Goal: Task Accomplishment & Management: Complete application form

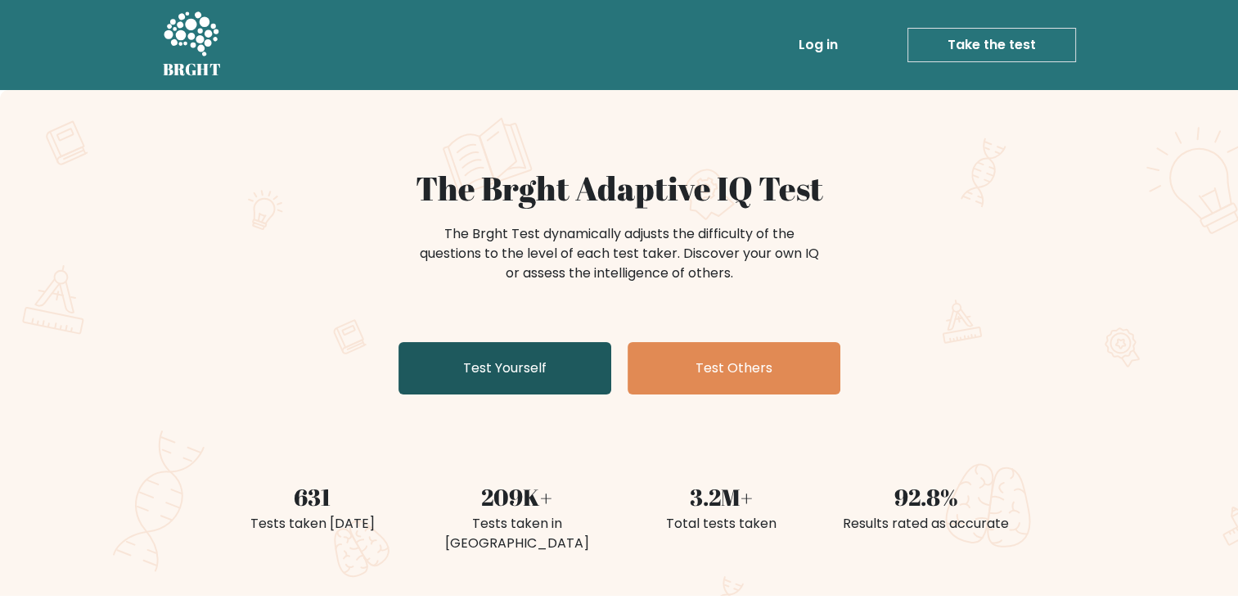
click at [469, 350] on link "Test Yourself" at bounding box center [504, 368] width 213 height 52
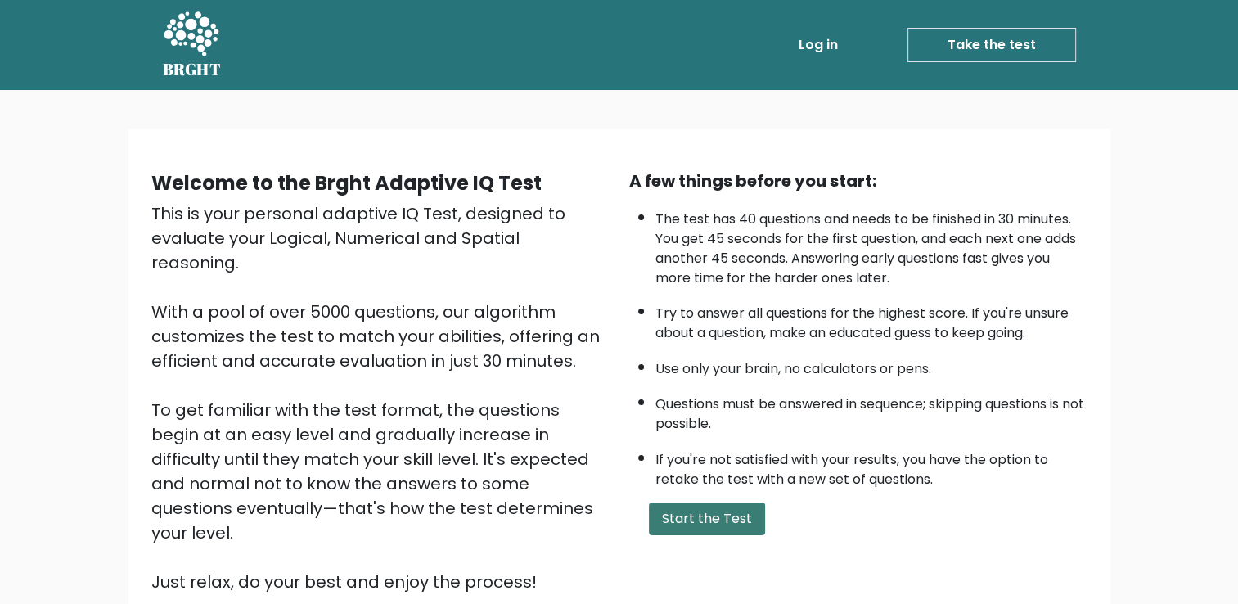
click at [706, 512] on button "Start the Test" at bounding box center [707, 518] width 116 height 33
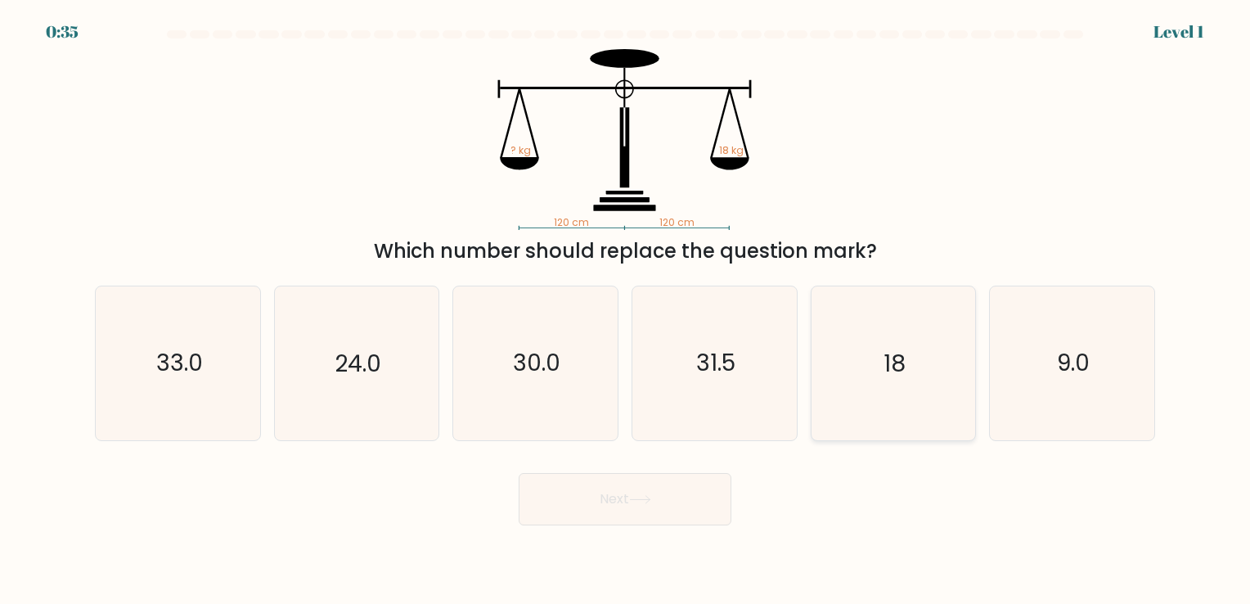
click at [911, 365] on icon "18" at bounding box center [893, 362] width 153 height 153
click at [626, 310] on input "e. 18" at bounding box center [625, 306] width 1 height 8
radio input "true"
click at [699, 497] on button "Next" at bounding box center [625, 499] width 213 height 52
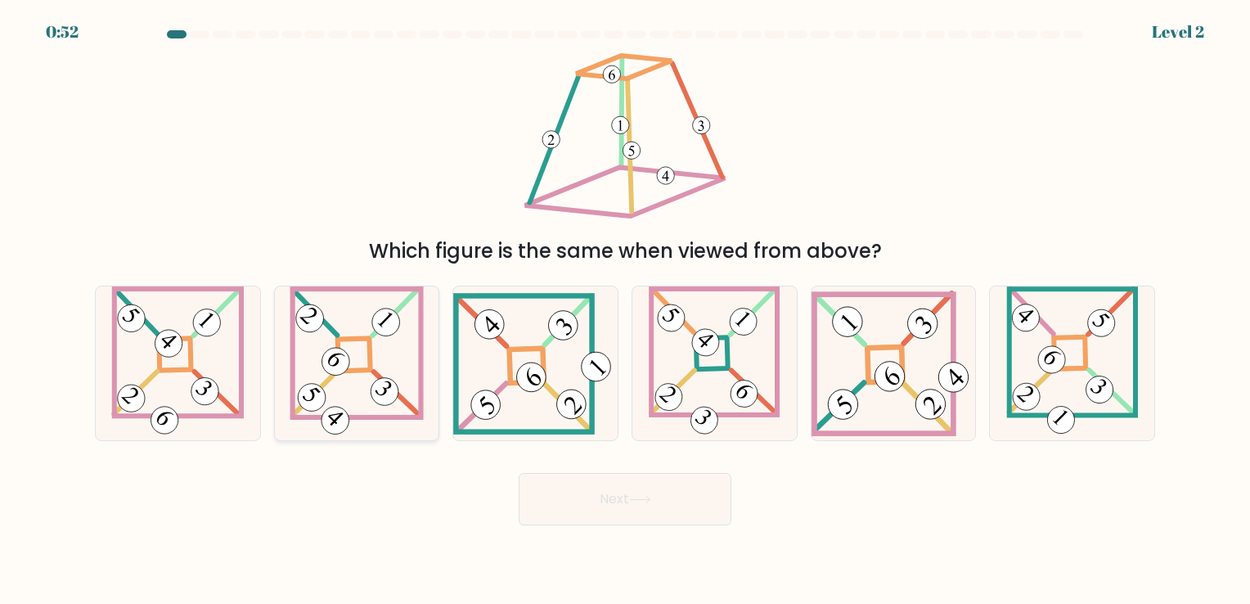
click at [380, 362] on icon at bounding box center [356, 362] width 133 height 153
click at [625, 310] on input "b." at bounding box center [625, 306] width 1 height 8
radio input "true"
click at [569, 509] on button "Next" at bounding box center [625, 499] width 213 height 52
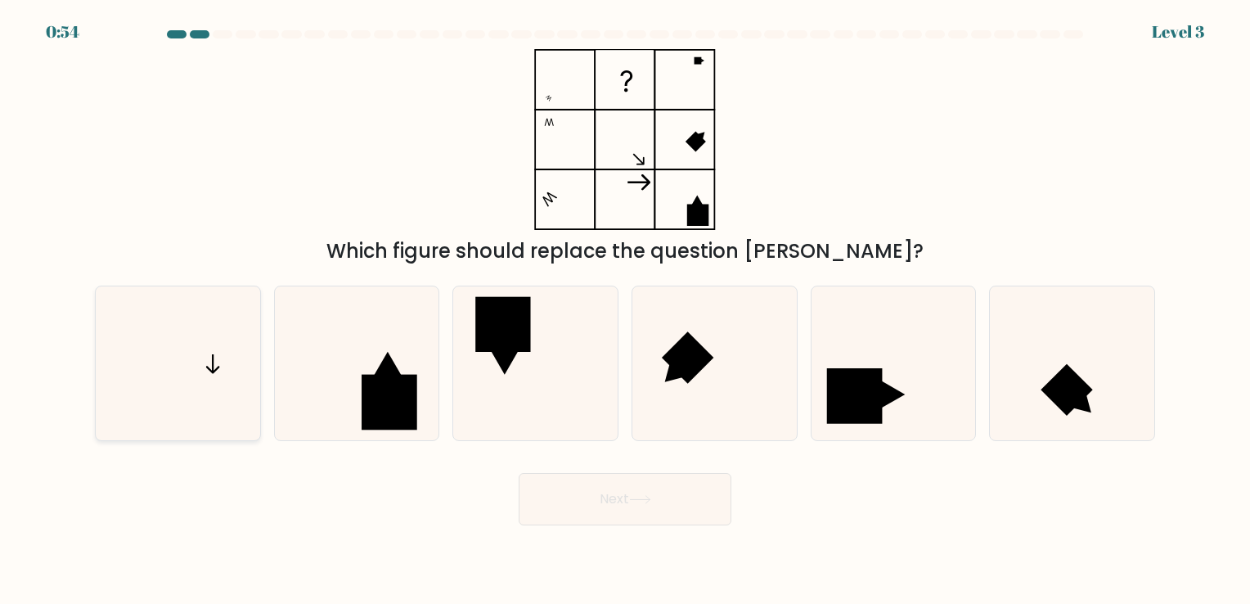
click at [207, 364] on icon at bounding box center [177, 362] width 153 height 153
click at [625, 310] on input "a." at bounding box center [625, 306] width 1 height 8
radio input "true"
click at [602, 506] on button "Next" at bounding box center [625, 499] width 213 height 52
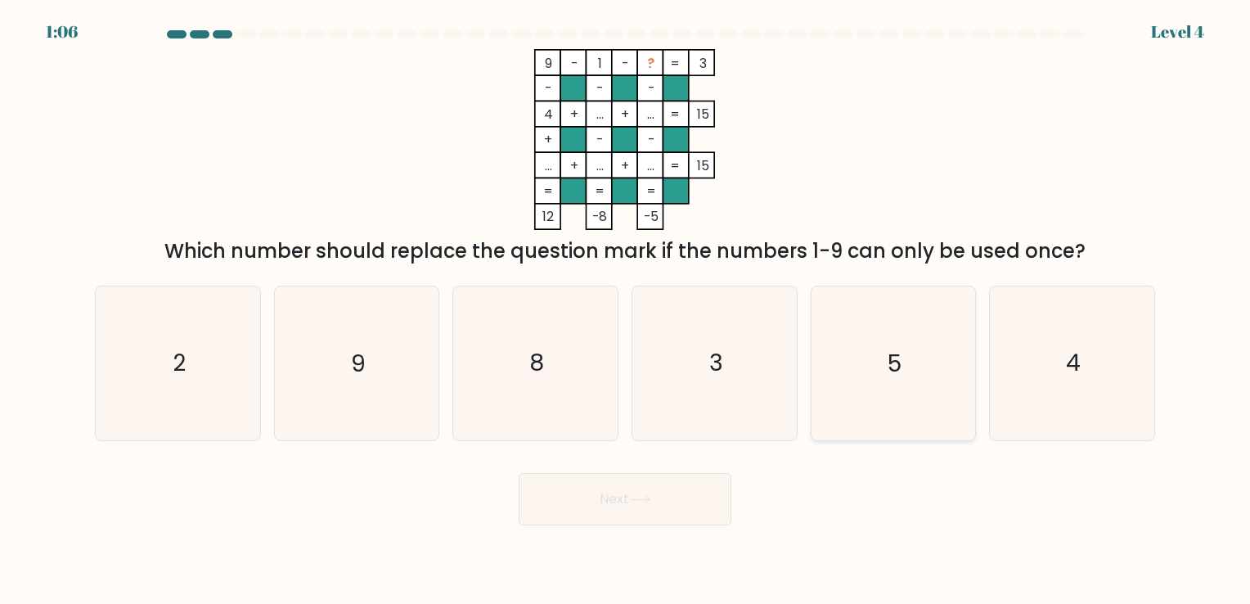
click at [884, 350] on icon "5" at bounding box center [893, 362] width 153 height 153
click at [626, 310] on input "e. 5" at bounding box center [625, 306] width 1 height 8
radio input "true"
click at [651, 504] on icon at bounding box center [640, 499] width 22 height 9
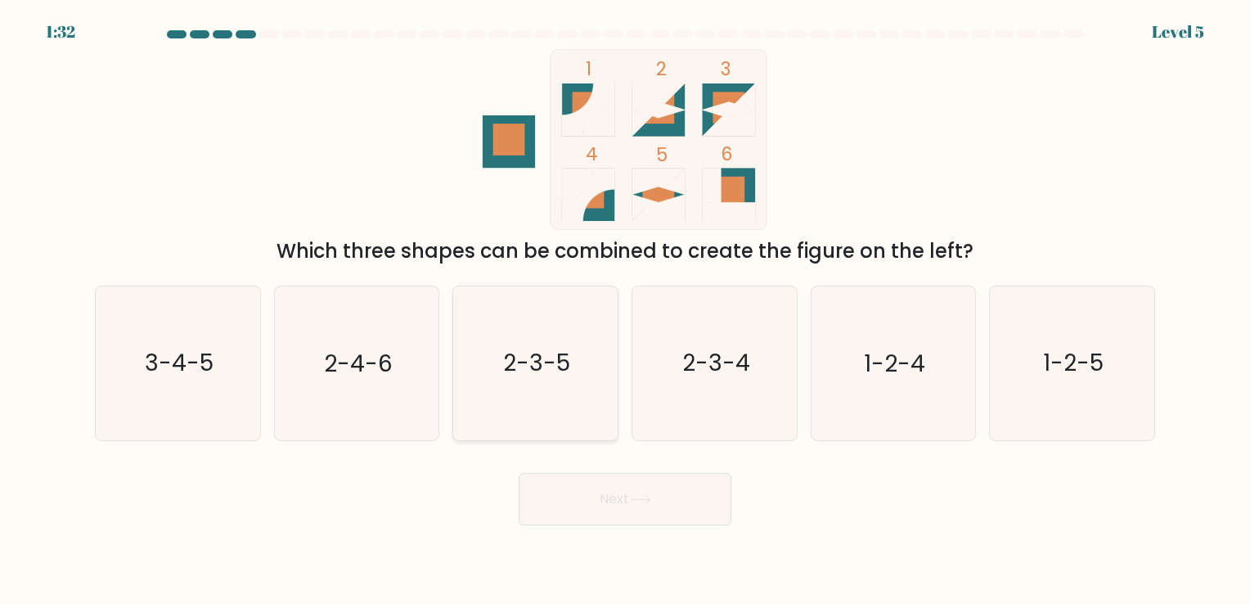
click at [528, 384] on icon "2-3-5" at bounding box center [535, 362] width 153 height 153
click at [625, 310] on input "c. 2-3-5" at bounding box center [625, 306] width 1 height 8
radio input "true"
click at [621, 522] on button "Next" at bounding box center [625, 499] width 213 height 52
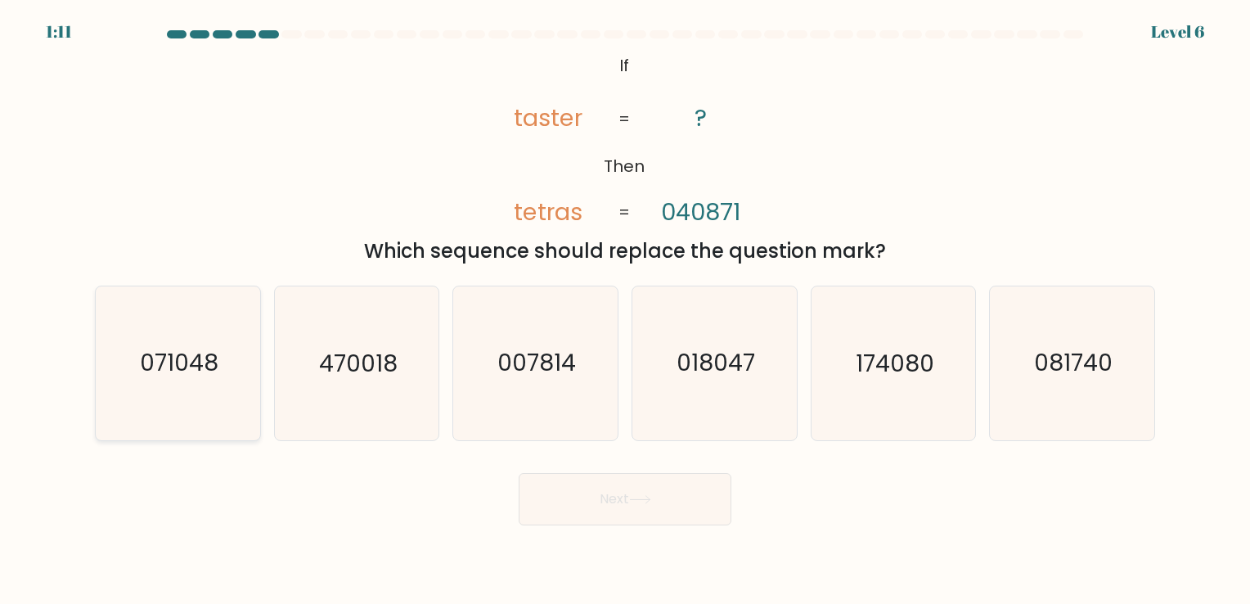
click at [177, 342] on icon "071048" at bounding box center [177, 362] width 153 height 153
click at [625, 310] on input "a. 071048" at bounding box center [625, 306] width 1 height 8
radio input "true"
click at [650, 510] on button "Next" at bounding box center [625, 499] width 213 height 52
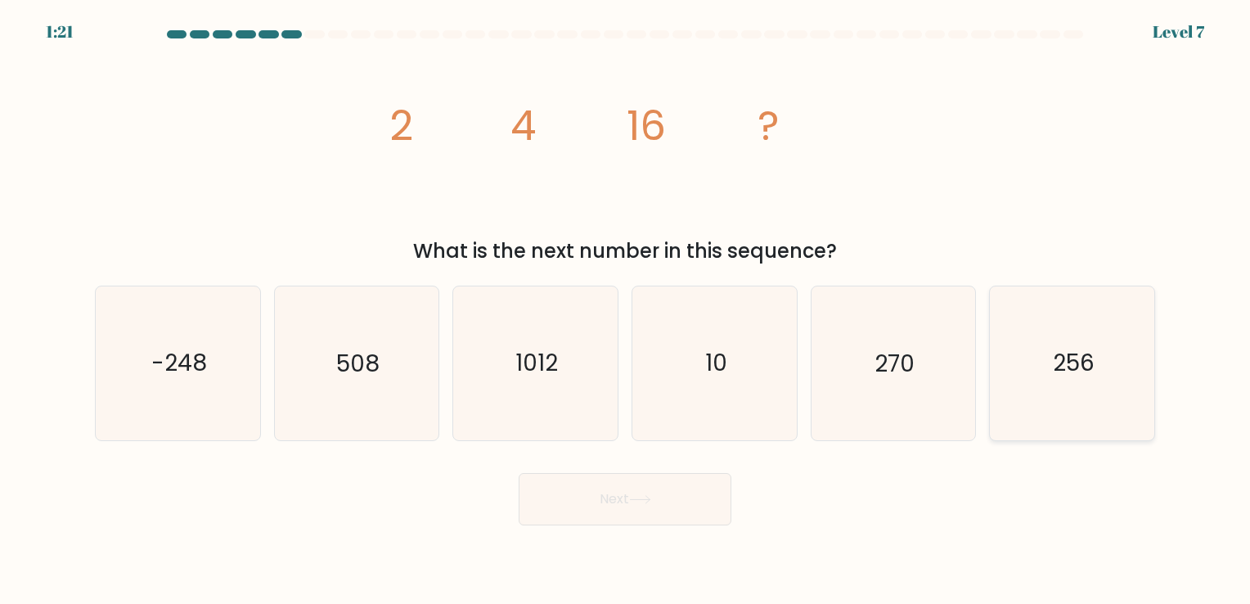
click at [1039, 340] on icon "256" at bounding box center [1072, 362] width 153 height 153
click at [626, 310] on input "f. 256" at bounding box center [625, 306] width 1 height 8
radio input "true"
click at [655, 498] on button "Next" at bounding box center [625, 499] width 213 height 52
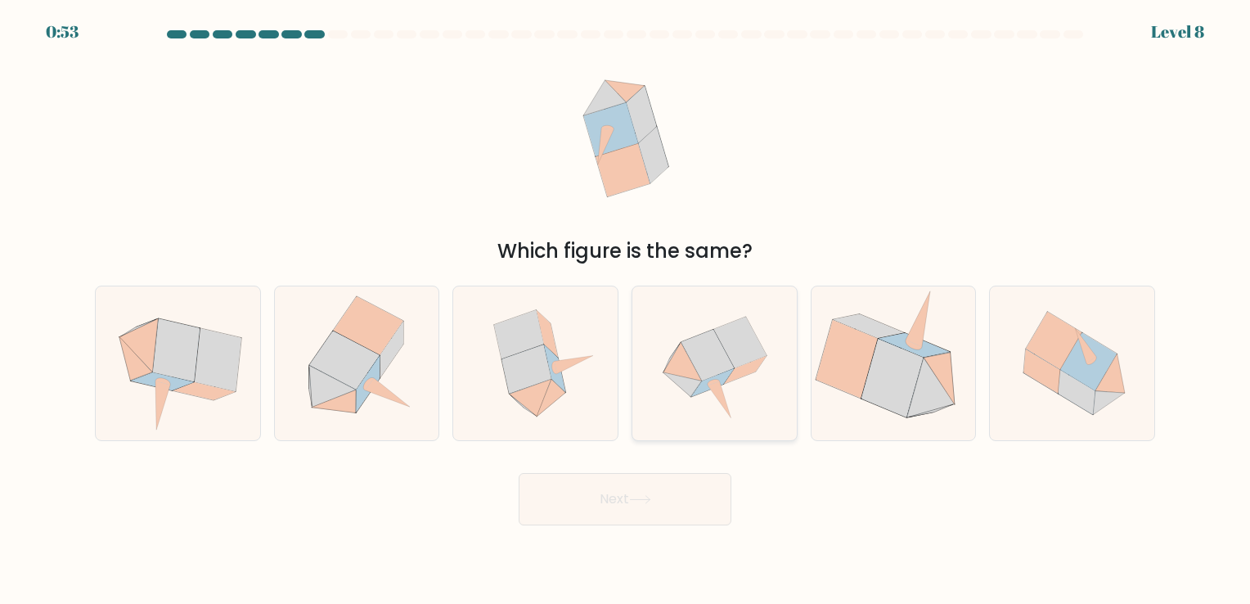
click at [740, 362] on icon at bounding box center [739, 343] width 53 height 52
click at [626, 310] on input "d." at bounding box center [625, 306] width 1 height 8
radio input "true"
click at [630, 518] on button "Next" at bounding box center [625, 499] width 213 height 52
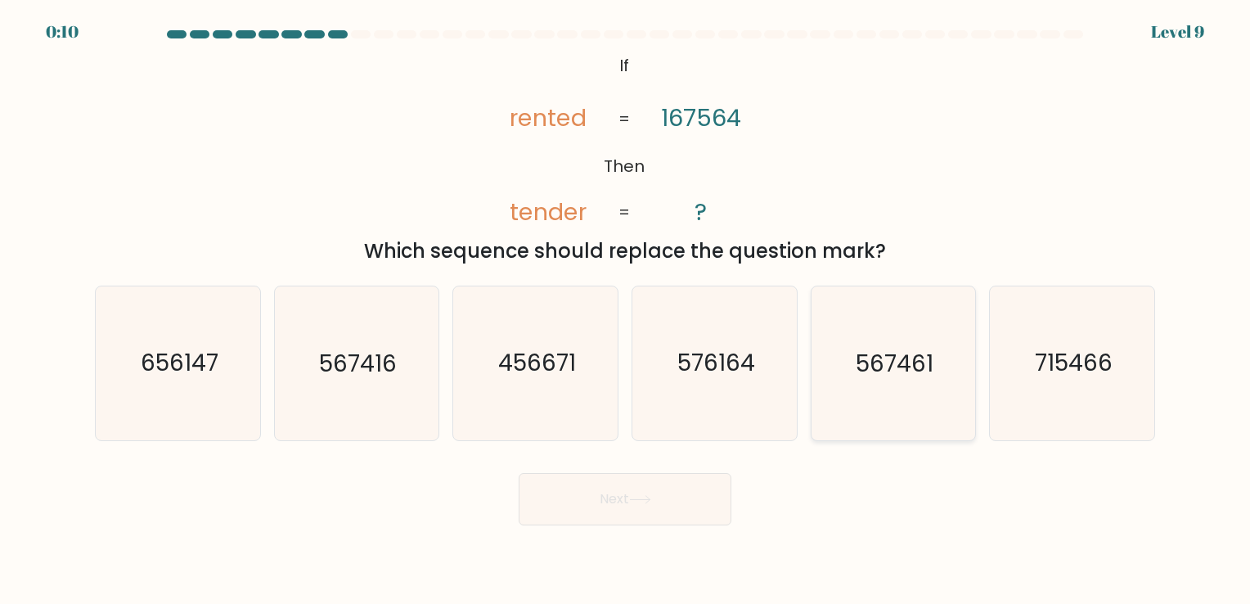
click at [884, 357] on text "567461" at bounding box center [895, 364] width 78 height 32
click at [626, 310] on input "e. 567461" at bounding box center [625, 306] width 1 height 8
radio input "true"
click at [636, 500] on icon at bounding box center [640, 499] width 22 height 9
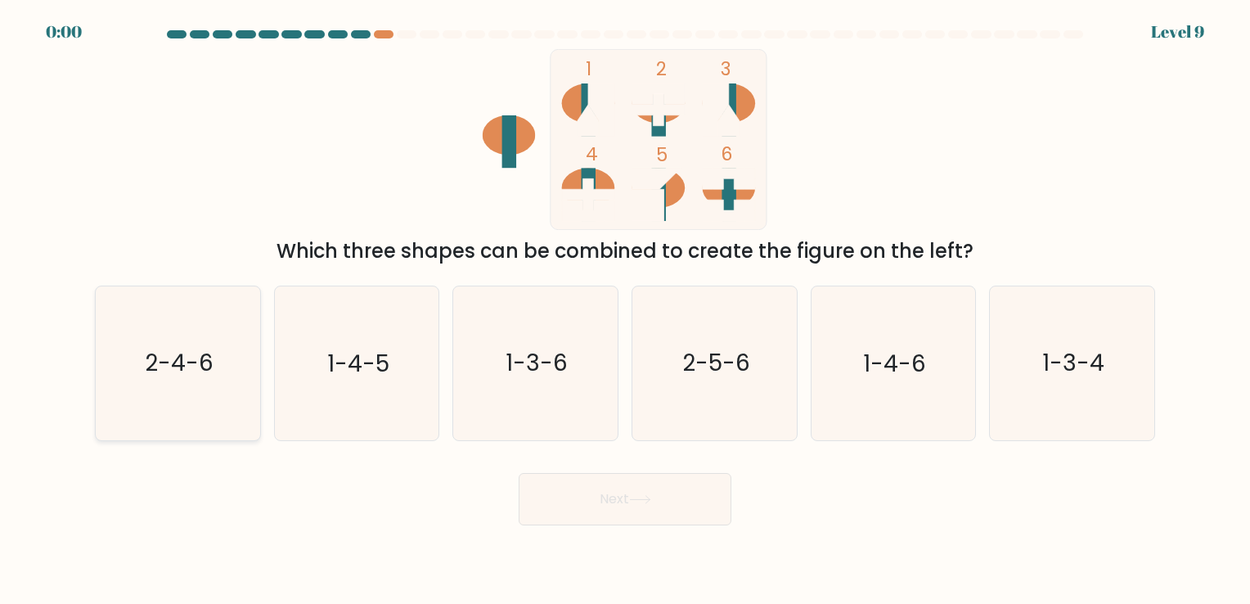
click at [213, 350] on icon "2-4-6" at bounding box center [177, 362] width 153 height 153
click at [625, 310] on input "a. 2-4-6" at bounding box center [625, 306] width 1 height 8
radio input "true"
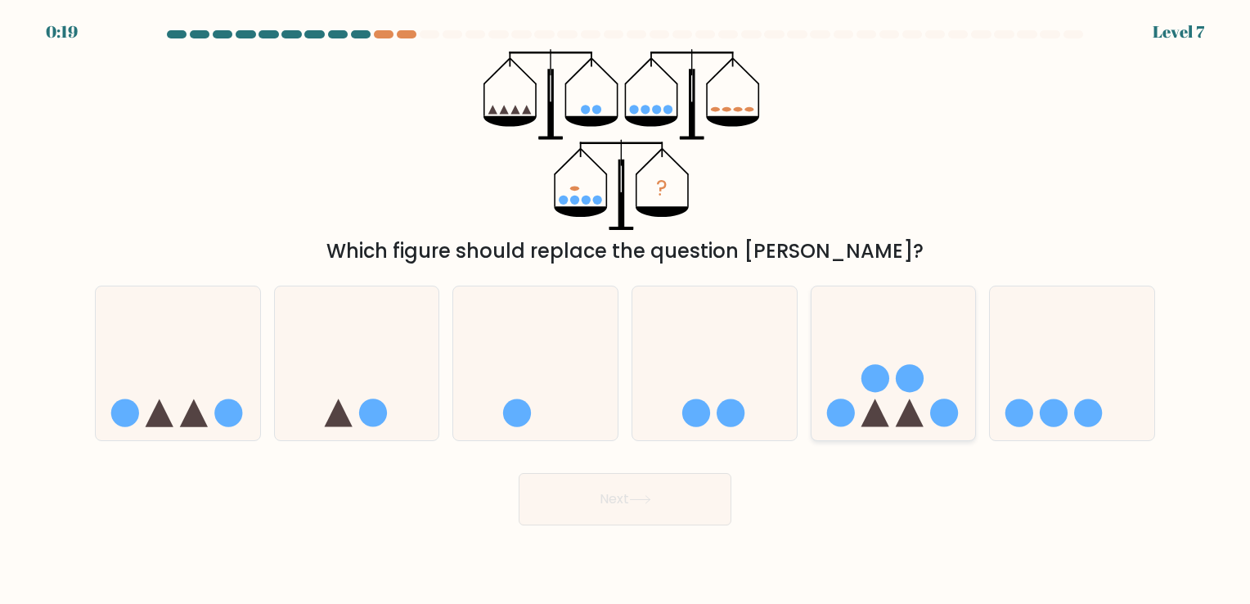
click at [880, 394] on icon at bounding box center [894, 363] width 164 height 136
click at [626, 310] on input "e." at bounding box center [625, 306] width 1 height 8
radio input "true"
click at [627, 501] on button "Next" at bounding box center [625, 499] width 213 height 52
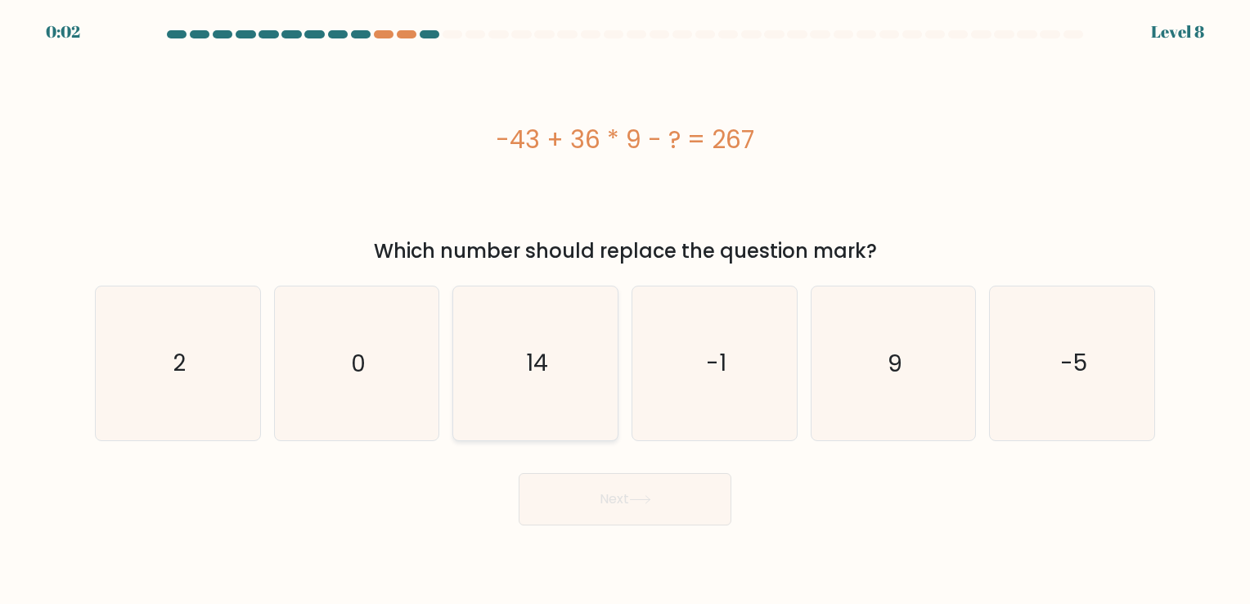
click at [589, 346] on icon "14" at bounding box center [535, 362] width 153 height 153
click at [625, 310] on input "c. 14" at bounding box center [625, 306] width 1 height 8
radio input "true"
click at [615, 488] on button "Next" at bounding box center [625, 499] width 213 height 52
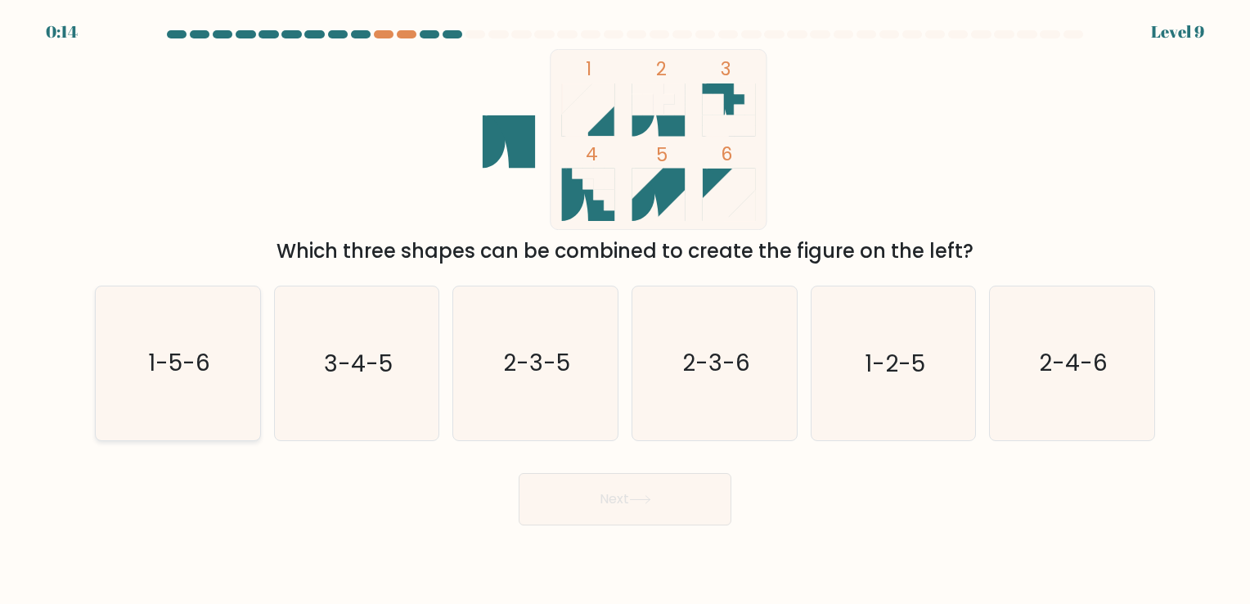
click at [173, 374] on text "1-5-6" at bounding box center [179, 364] width 62 height 32
click at [625, 310] on input "a. 1-5-6" at bounding box center [625, 306] width 1 height 8
radio input "true"
click at [640, 504] on icon at bounding box center [640, 499] width 22 height 9
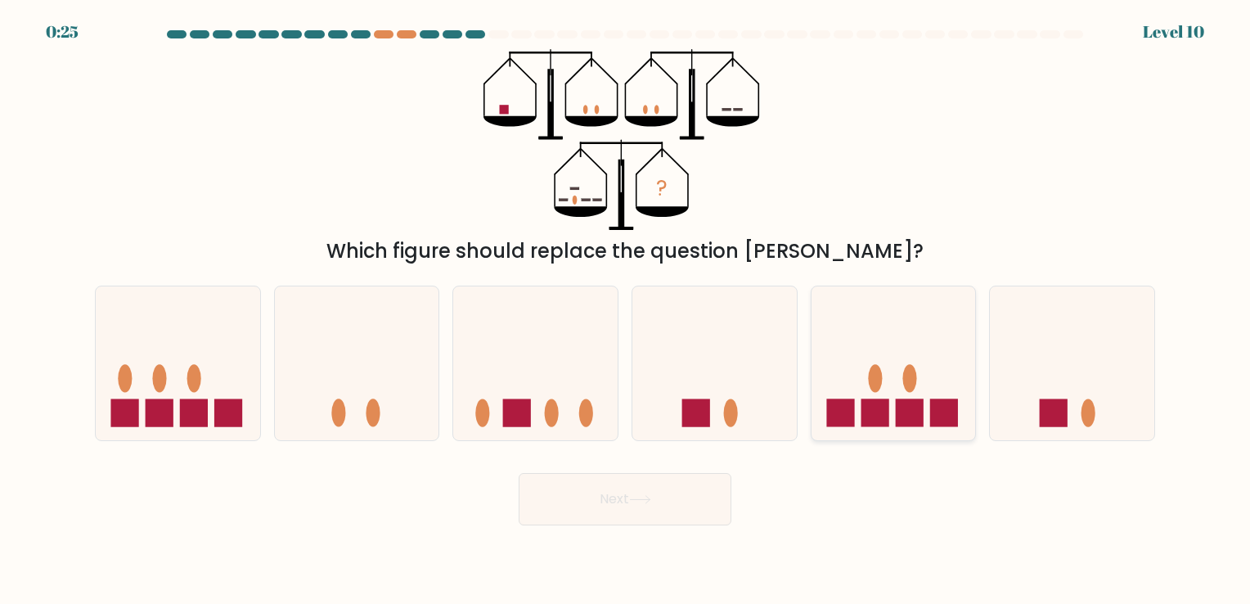
click at [871, 412] on rect at bounding box center [875, 413] width 28 height 28
click at [626, 310] on input "e." at bounding box center [625, 306] width 1 height 8
radio input "true"
click at [592, 487] on button "Next" at bounding box center [625, 499] width 213 height 52
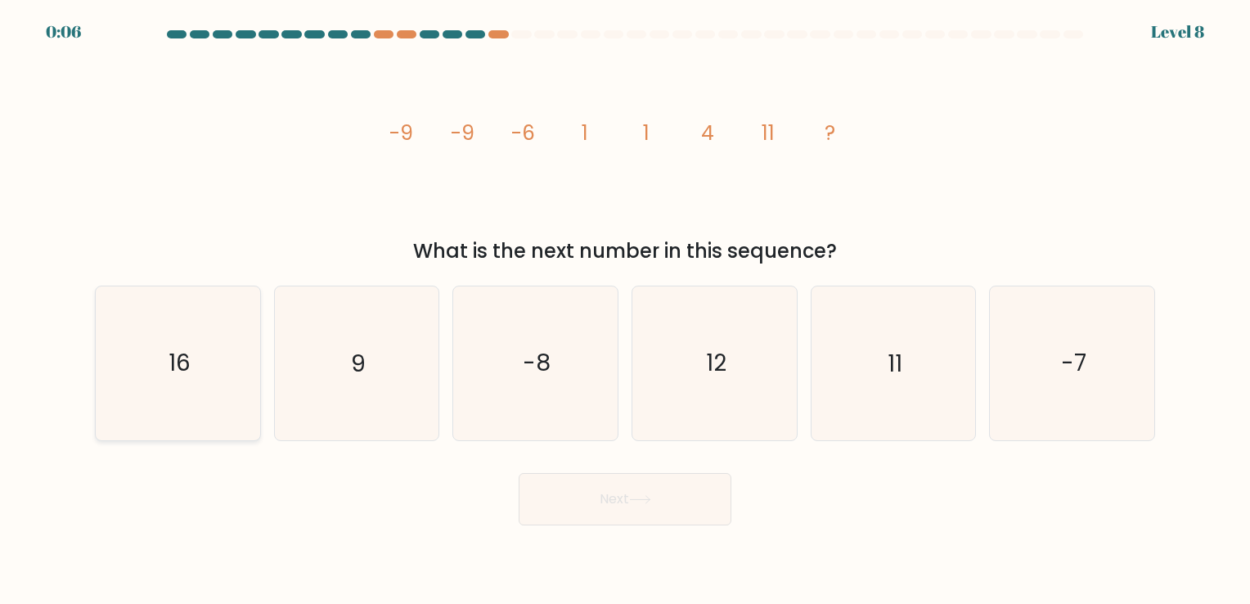
click at [164, 320] on icon "16" at bounding box center [177, 362] width 153 height 153
click at [625, 310] on input "a. 16" at bounding box center [625, 306] width 1 height 8
radio input "true"
click at [699, 387] on icon "12" at bounding box center [714, 362] width 153 height 153
click at [626, 310] on input "d. 12" at bounding box center [625, 306] width 1 height 8
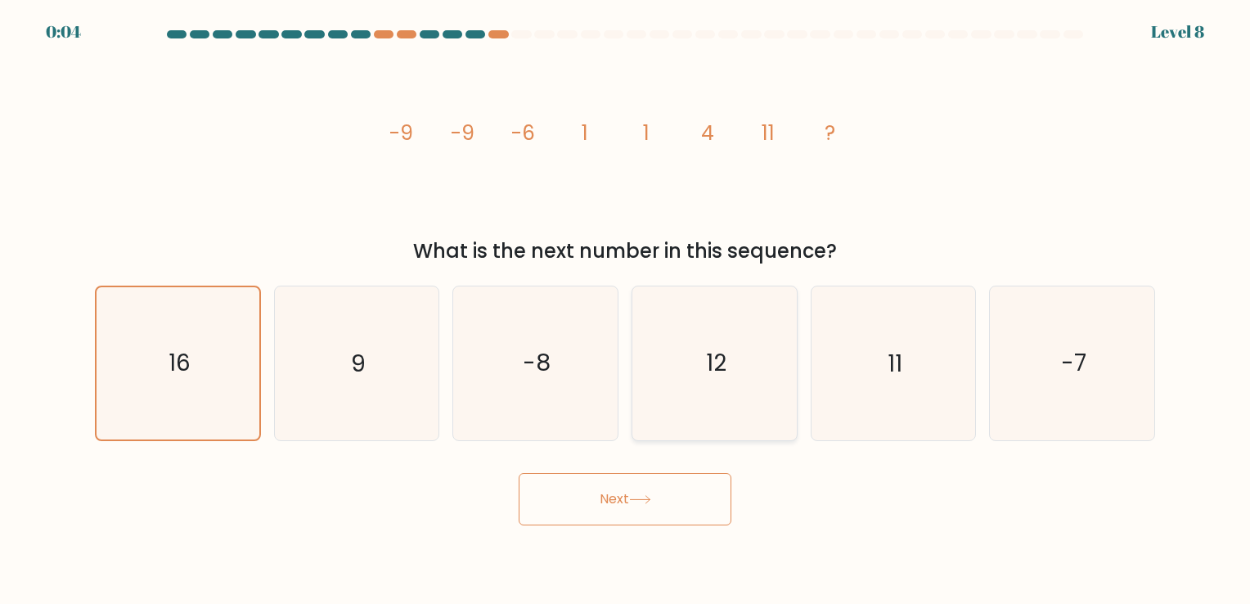
radio input "true"
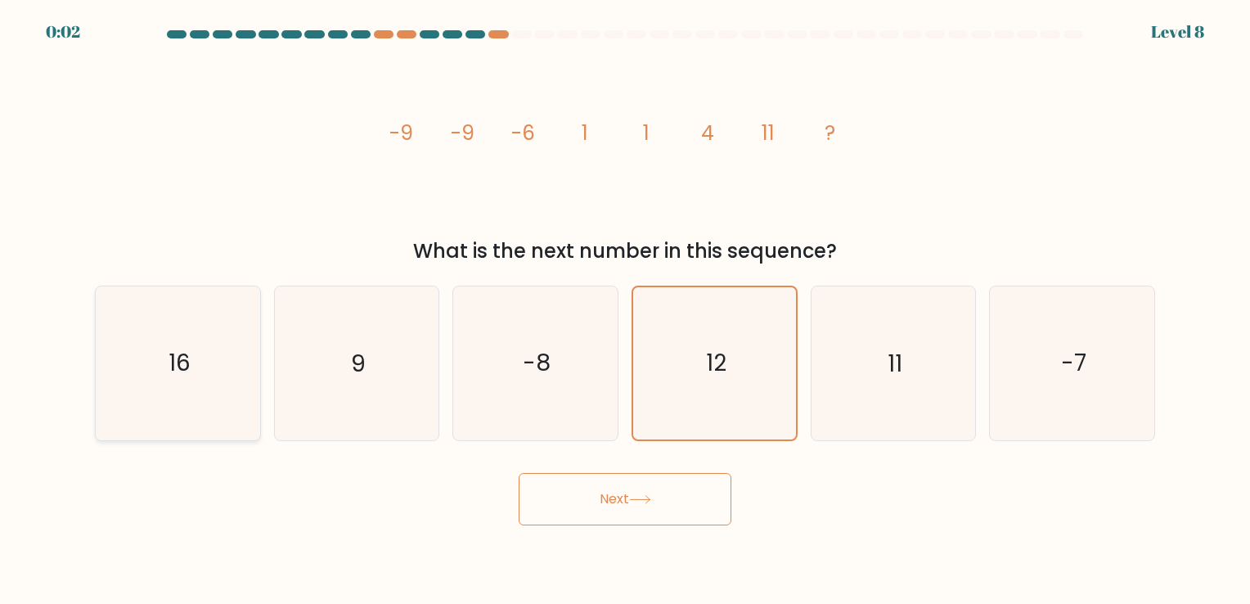
click at [259, 344] on div "16" at bounding box center [178, 363] width 166 height 155
click at [625, 310] on input "a. 16" at bounding box center [625, 306] width 1 height 8
radio input "true"
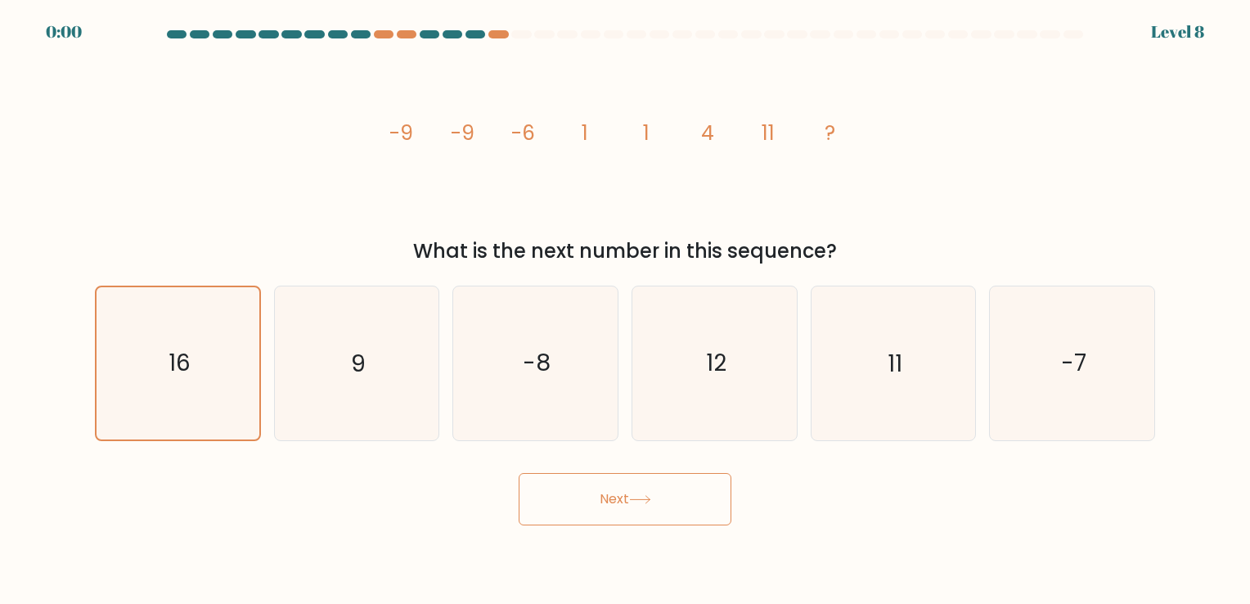
drag, startPoint x: 612, startPoint y: 529, endPoint x: 619, endPoint y: 502, distance: 27.2
click at [619, 502] on body "0:00 Level 8" at bounding box center [625, 302] width 1250 height 604
click at [619, 502] on button "Next" at bounding box center [625, 499] width 213 height 52
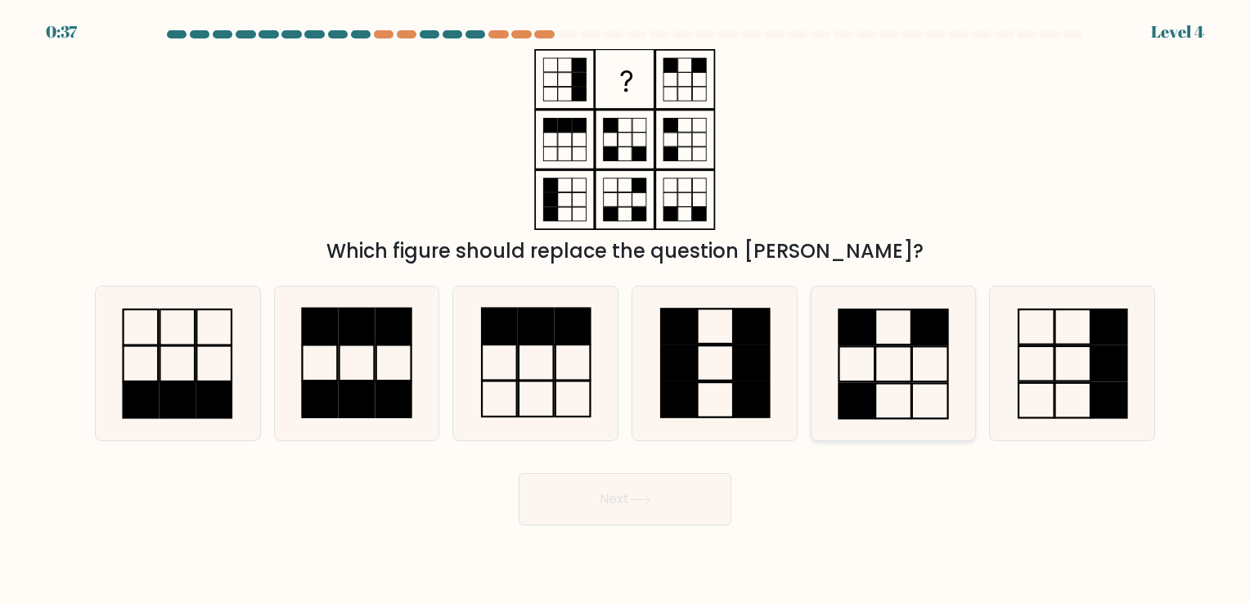
click at [915, 347] on rect at bounding box center [930, 364] width 36 height 35
click at [626, 310] on input "e." at bounding box center [625, 306] width 1 height 8
radio input "true"
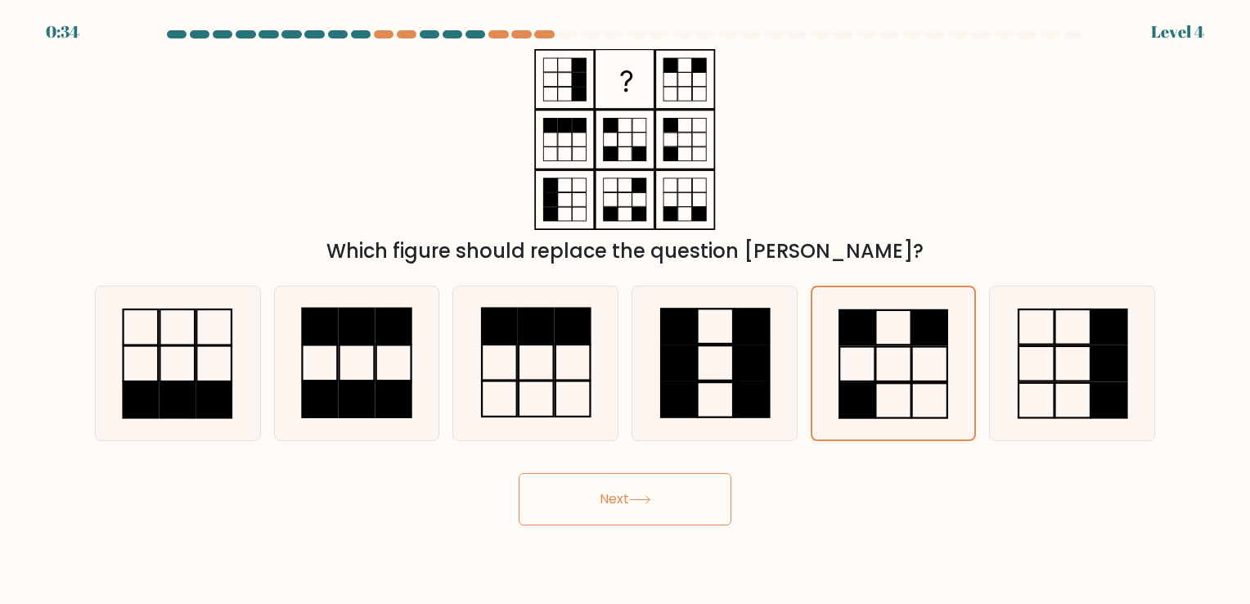
click at [647, 495] on icon at bounding box center [640, 499] width 22 height 9
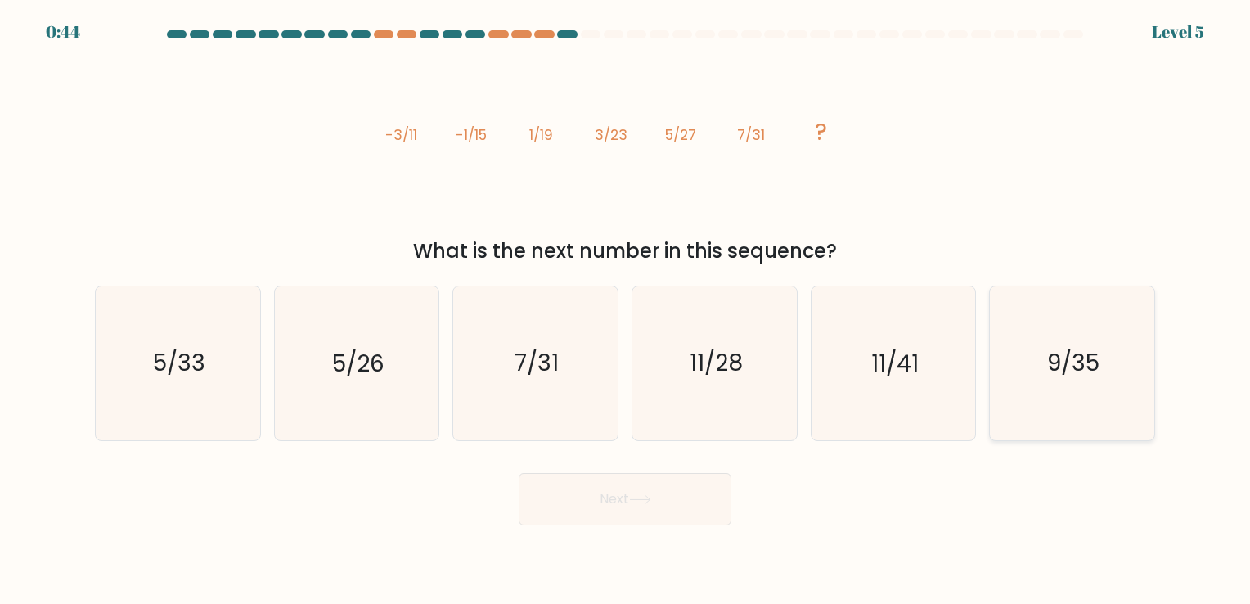
click at [1082, 355] on text "9/35" at bounding box center [1073, 364] width 52 height 32
click at [626, 310] on input "f. 9/35" at bounding box center [625, 306] width 1 height 8
radio input "true"
click at [656, 486] on button "Next" at bounding box center [625, 499] width 213 height 52
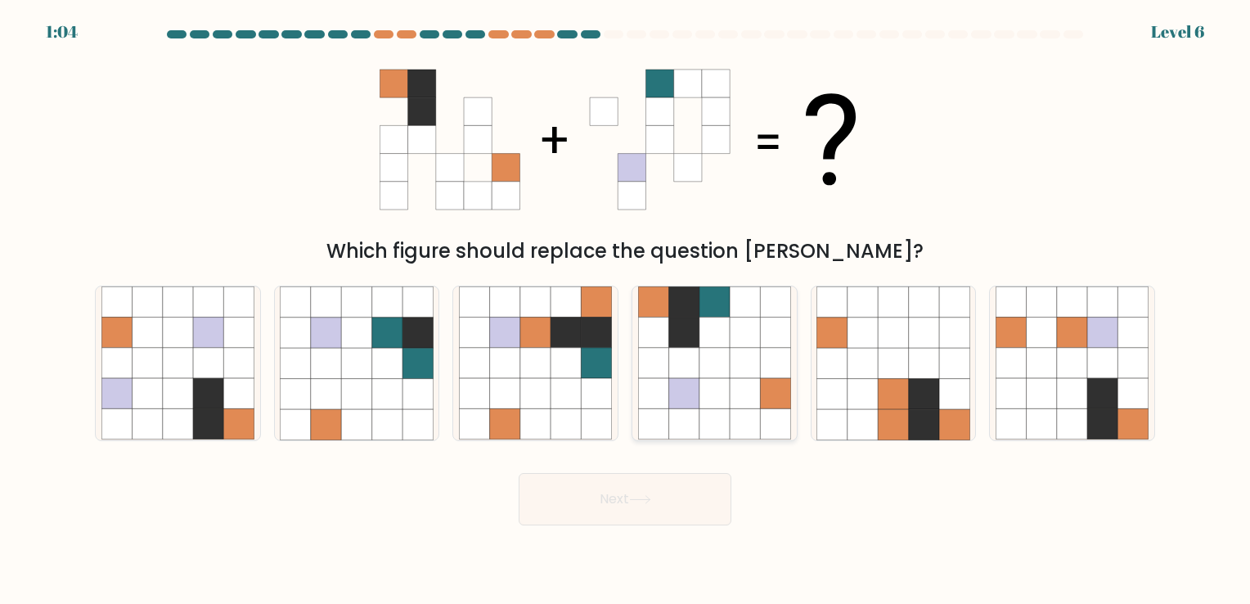
click at [697, 349] on icon at bounding box center [683, 363] width 30 height 30
click at [626, 310] on input "d." at bounding box center [625, 306] width 1 height 8
radio input "true"
click at [653, 494] on button "Next" at bounding box center [625, 499] width 213 height 52
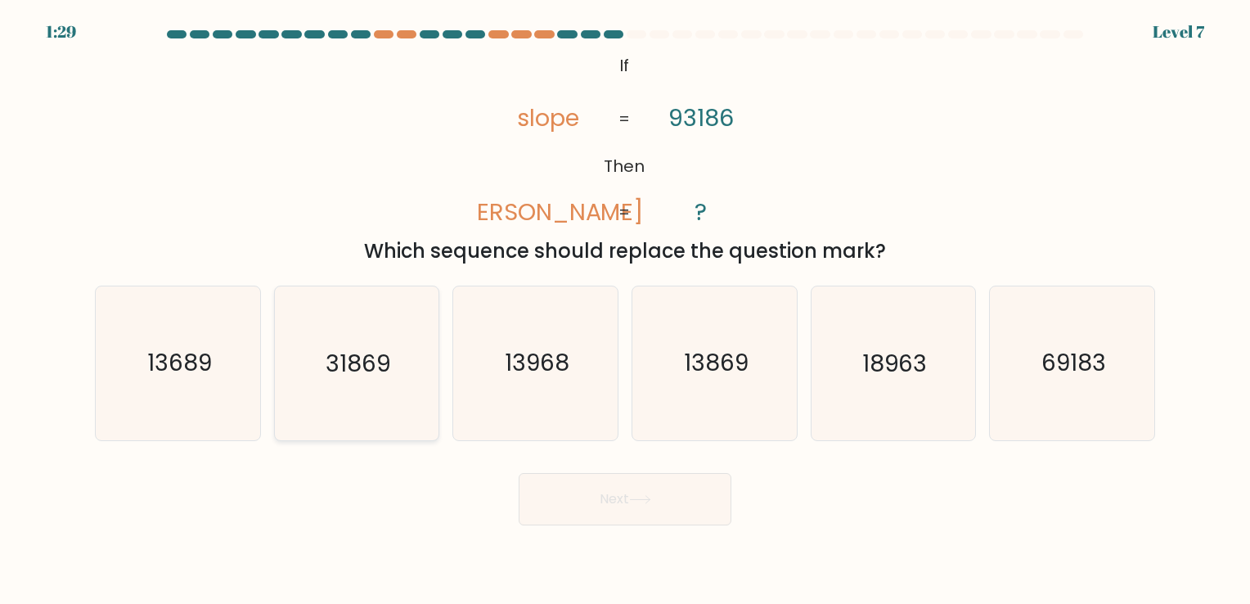
click at [376, 325] on icon "31869" at bounding box center [356, 362] width 153 height 153
click at [625, 310] on input "b. 31869" at bounding box center [625, 306] width 1 height 8
radio input "true"
click at [676, 498] on button "Next" at bounding box center [625, 499] width 213 height 52
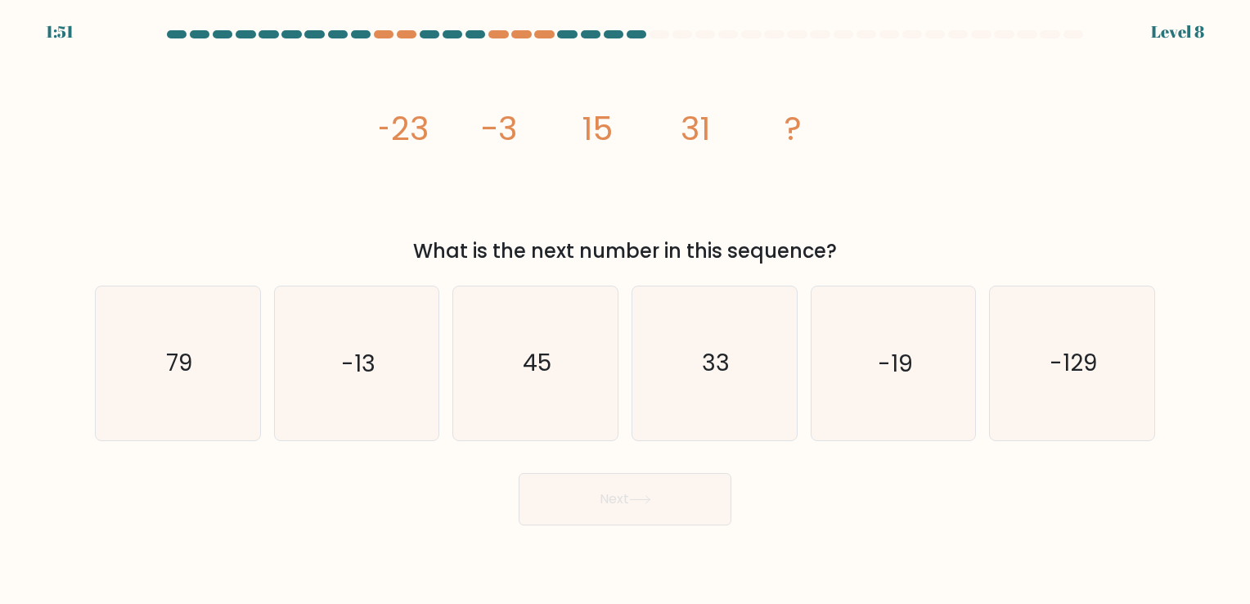
click at [881, 119] on div "image/svg+xml -23 -3 15 31 ? What is the next number in this sequence?" at bounding box center [625, 157] width 1080 height 217
click at [332, 331] on icon "-13" at bounding box center [356, 362] width 153 height 153
click at [625, 310] on input "b. -13" at bounding box center [625, 306] width 1 height 8
radio input "true"
click at [610, 486] on button "Next" at bounding box center [625, 499] width 213 height 52
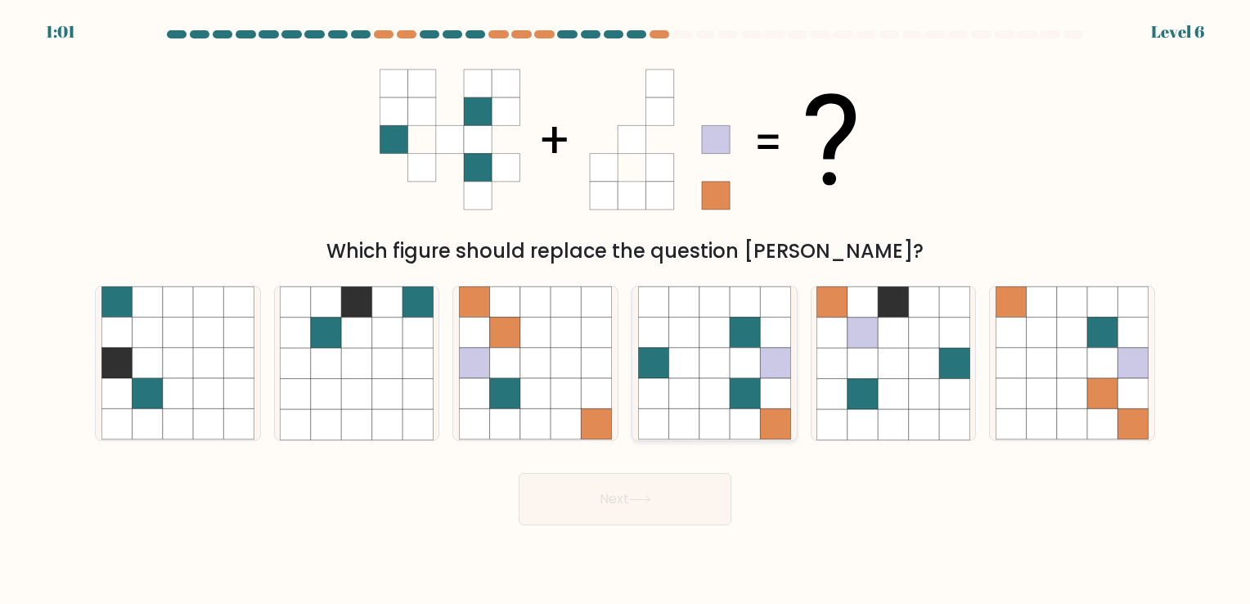
click at [691, 416] on icon at bounding box center [683, 424] width 30 height 30
click at [626, 310] on input "d." at bounding box center [625, 306] width 1 height 8
radio input "true"
click at [654, 489] on button "Next" at bounding box center [625, 499] width 213 height 52
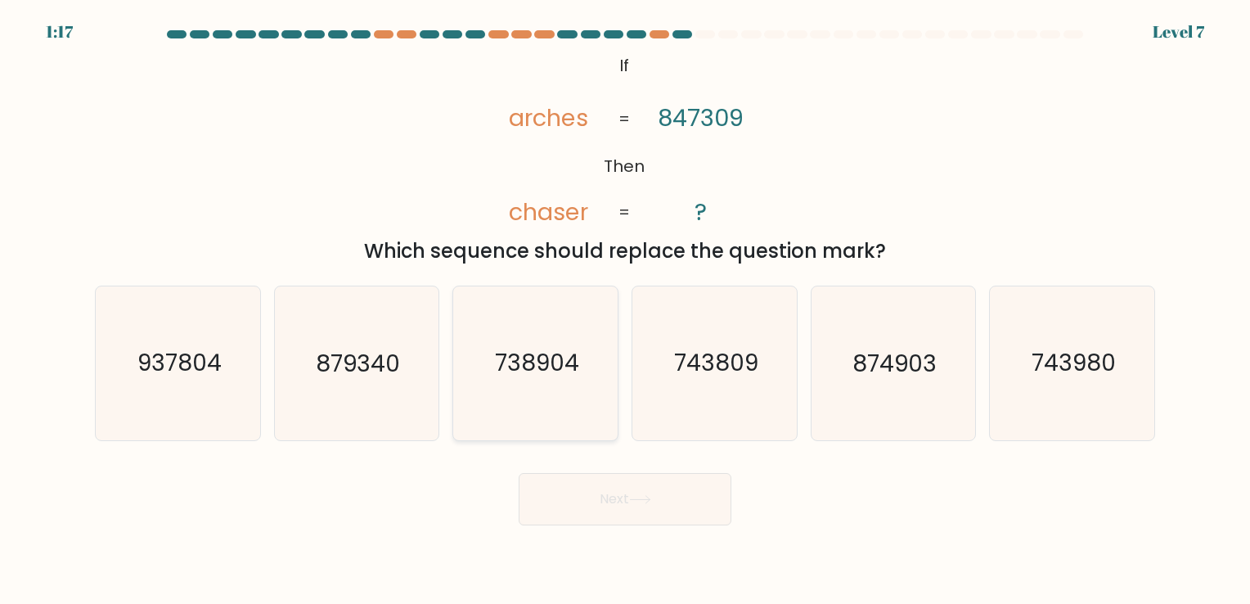
click at [528, 334] on icon "738904" at bounding box center [535, 362] width 153 height 153
click at [625, 310] on input "c. 738904" at bounding box center [625, 306] width 1 height 8
radio input "true"
click at [602, 495] on button "Next" at bounding box center [625, 499] width 213 height 52
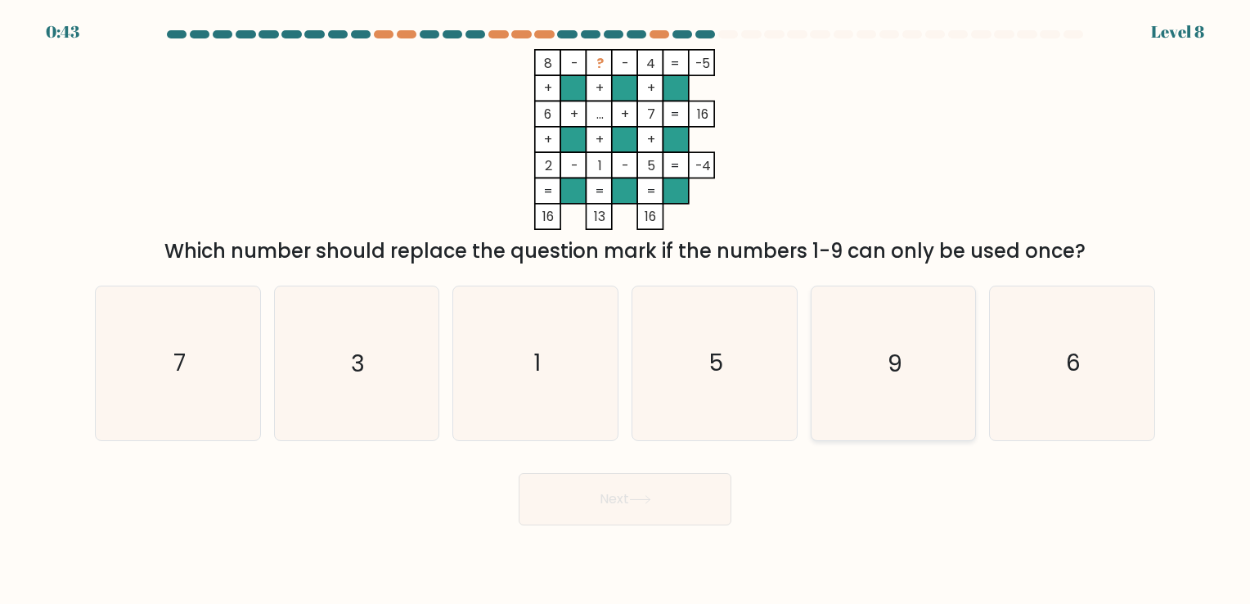
click at [875, 380] on icon "9" at bounding box center [893, 362] width 153 height 153
click at [626, 310] on input "e. 9" at bounding box center [625, 306] width 1 height 8
radio input "true"
click at [633, 498] on icon at bounding box center [640, 499] width 22 height 9
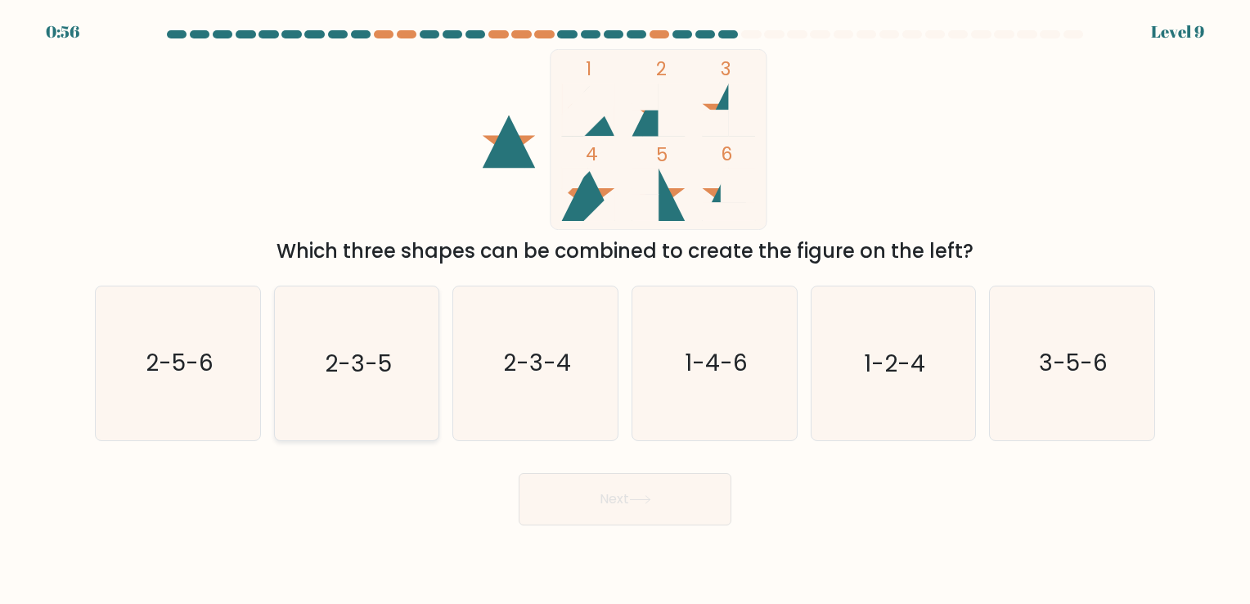
click at [335, 407] on icon "2-3-5" at bounding box center [356, 362] width 153 height 153
click at [625, 310] on input "b. 2-3-5" at bounding box center [625, 306] width 1 height 8
radio input "true"
click at [593, 514] on button "Next" at bounding box center [625, 499] width 213 height 52
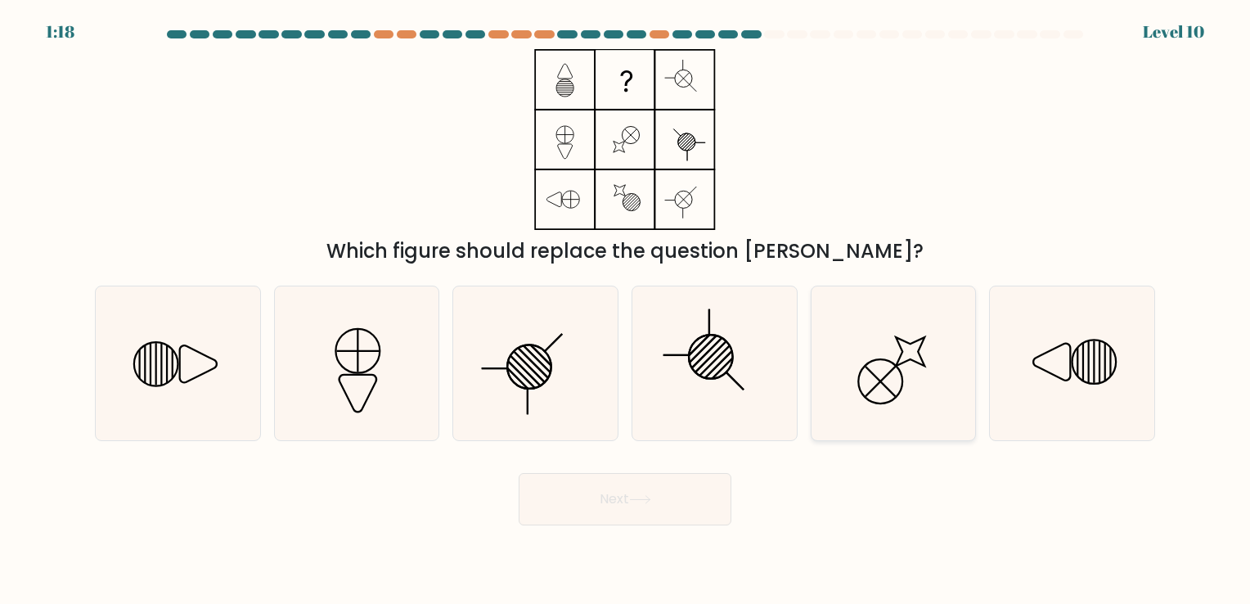
click at [900, 330] on icon at bounding box center [893, 362] width 153 height 153
click at [626, 310] on input "e." at bounding box center [625, 306] width 1 height 8
radio input "true"
click at [670, 488] on button "Next" at bounding box center [625, 499] width 213 height 52
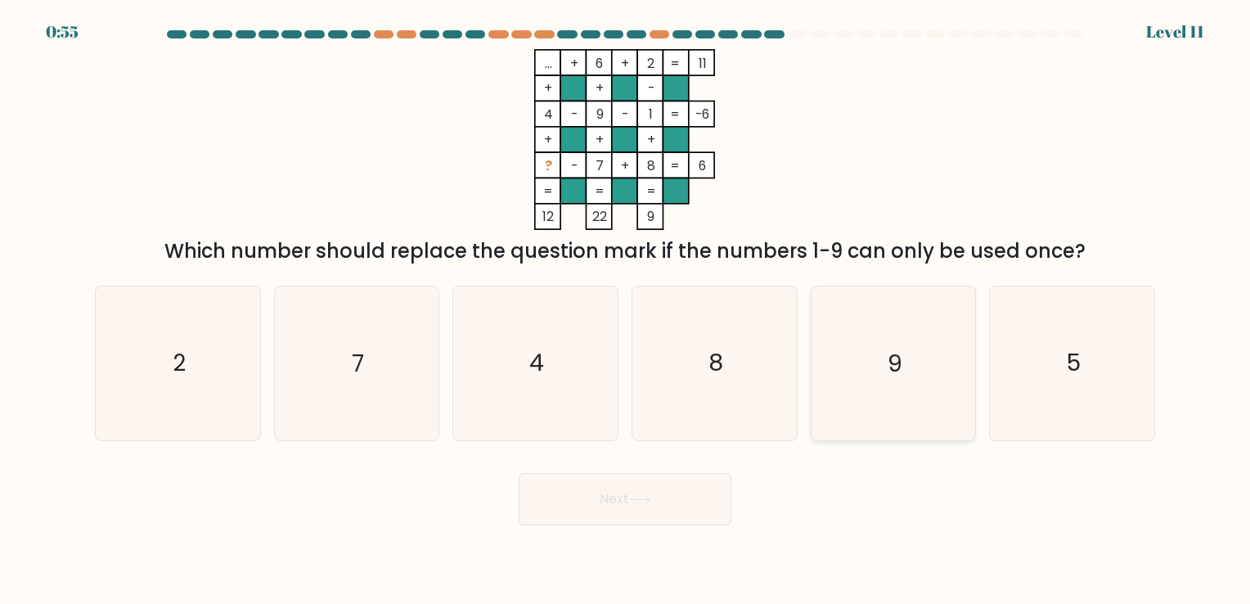
click at [838, 399] on icon "9" at bounding box center [893, 362] width 153 height 153
click at [626, 310] on input "e. 9" at bounding box center [625, 306] width 1 height 8
radio input "true"
click at [646, 499] on icon at bounding box center [640, 499] width 20 height 7
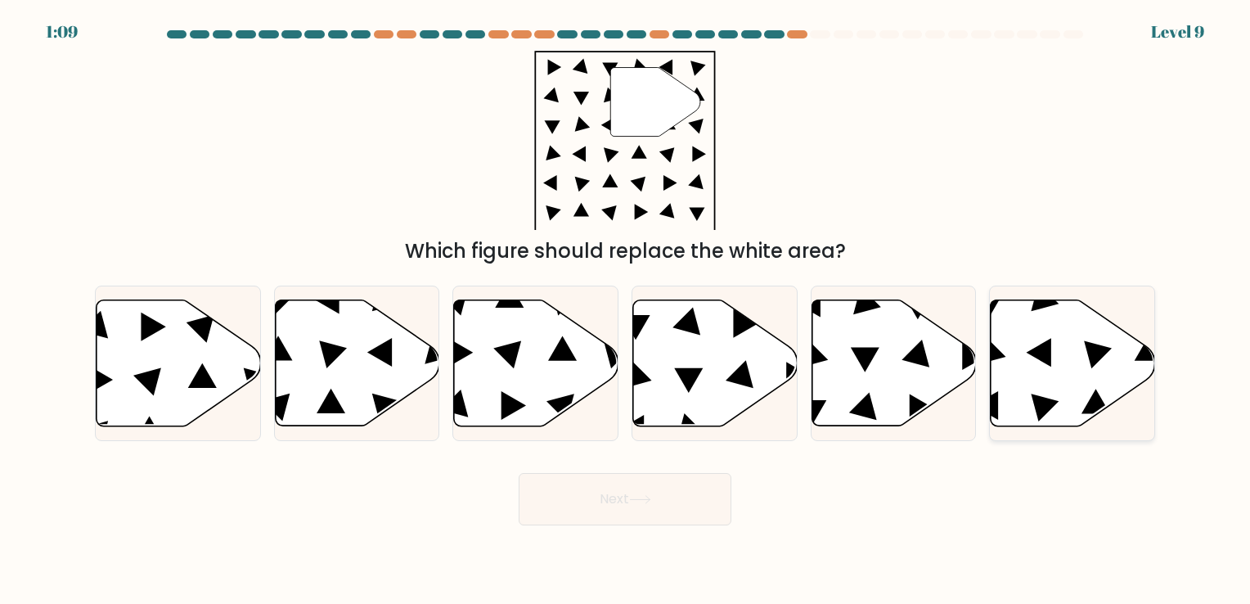
click at [1085, 381] on icon at bounding box center [1073, 362] width 164 height 126
click at [626, 310] on input "f." at bounding box center [625, 306] width 1 height 8
radio input "true"
click at [704, 495] on button "Next" at bounding box center [625, 499] width 213 height 52
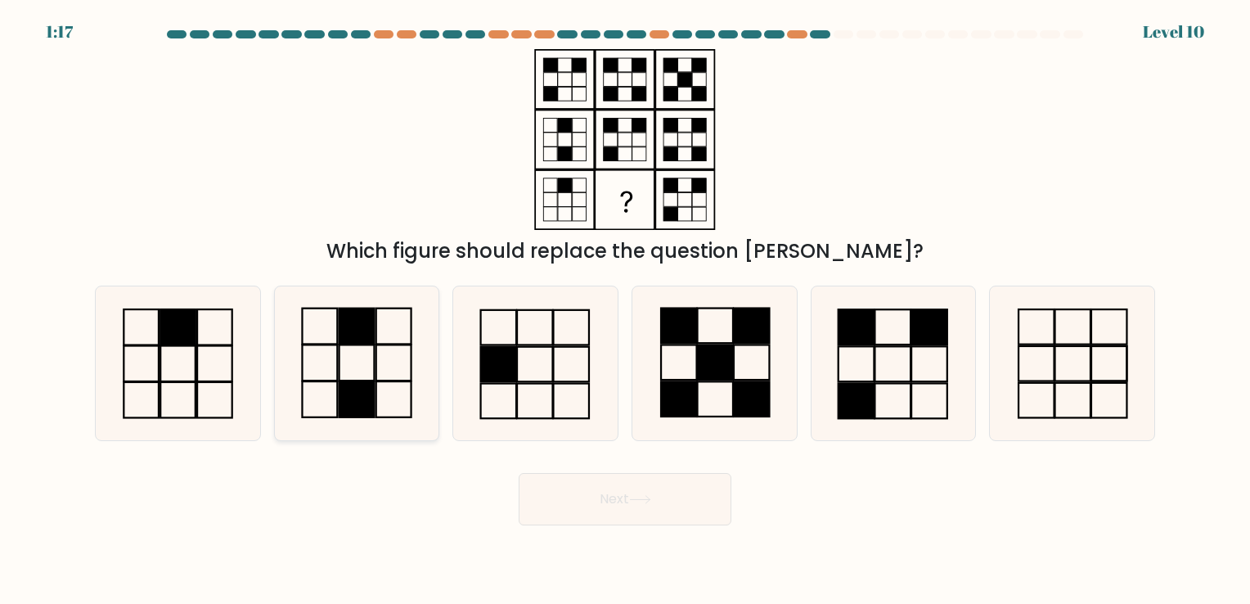
click at [386, 348] on icon at bounding box center [356, 362] width 153 height 153
click at [625, 310] on input "b." at bounding box center [625, 306] width 1 height 8
radio input "true"
click at [630, 509] on button "Next" at bounding box center [625, 499] width 213 height 52
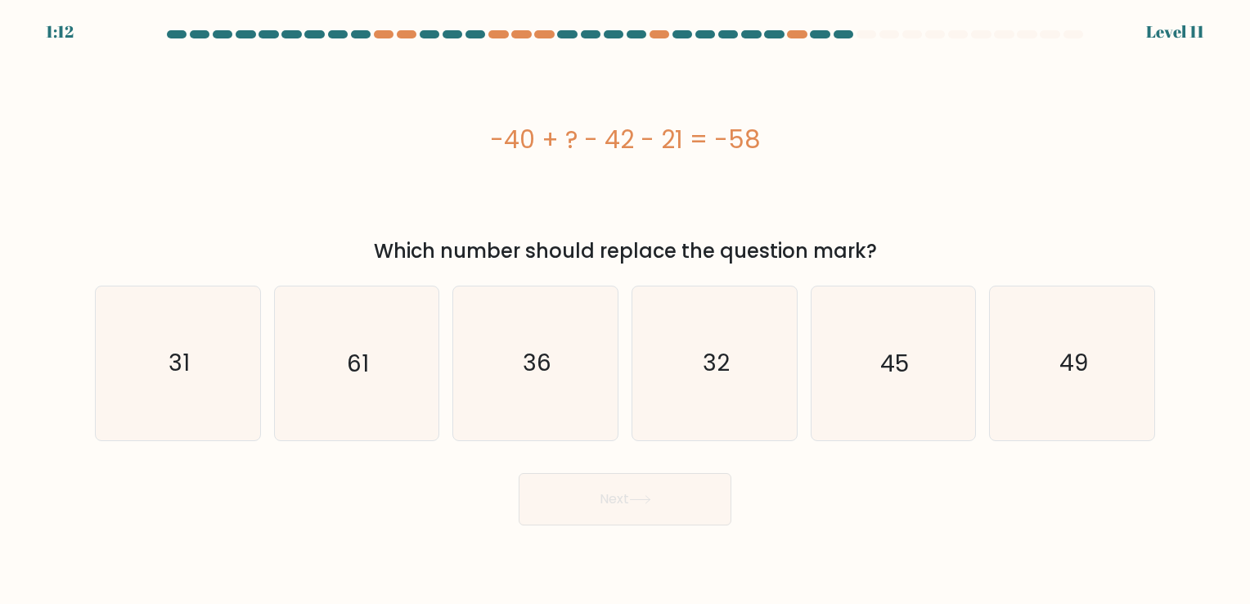
click at [630, 509] on button "Next" at bounding box center [625, 499] width 213 height 52
click at [659, 214] on div "-40 + ? - 42 - 21 = -58" at bounding box center [625, 139] width 1060 height 181
click at [853, 299] on icon "45" at bounding box center [893, 362] width 153 height 153
click at [626, 302] on input "e. 45" at bounding box center [625, 306] width 1 height 8
radio input "true"
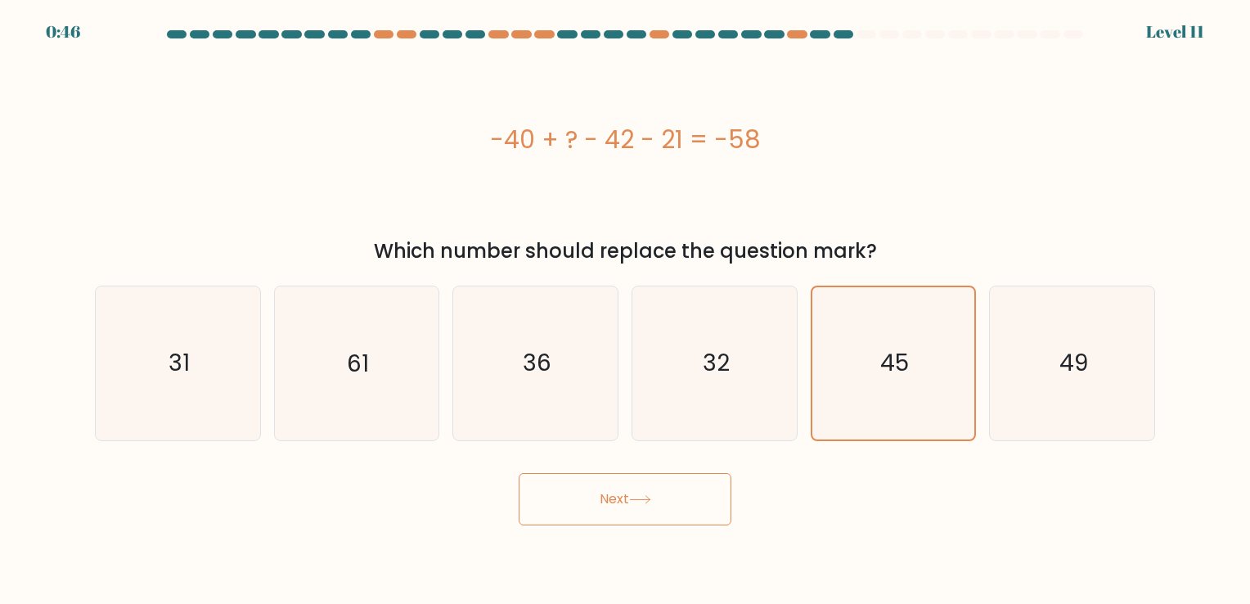
click at [655, 503] on button "Next" at bounding box center [625, 499] width 213 height 52
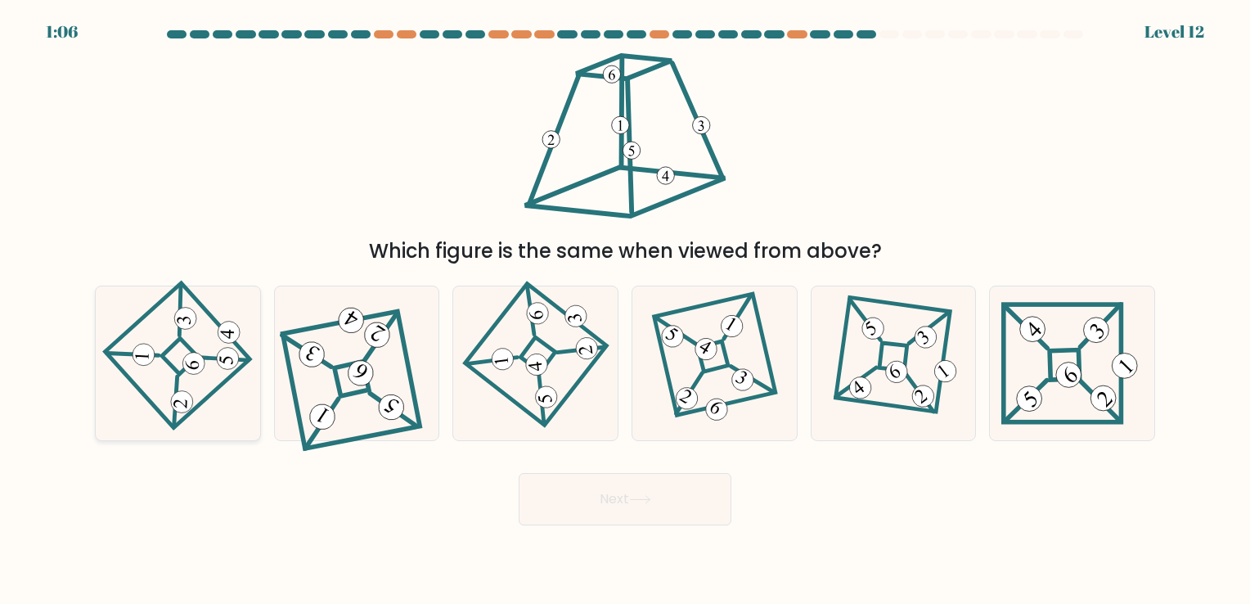
click at [176, 381] on 672 at bounding box center [176, 401] width 51 height 50
click at [625, 310] on input "a." at bounding box center [625, 306] width 1 height 8
radio input "true"
click at [596, 506] on button "Next" at bounding box center [625, 499] width 213 height 52
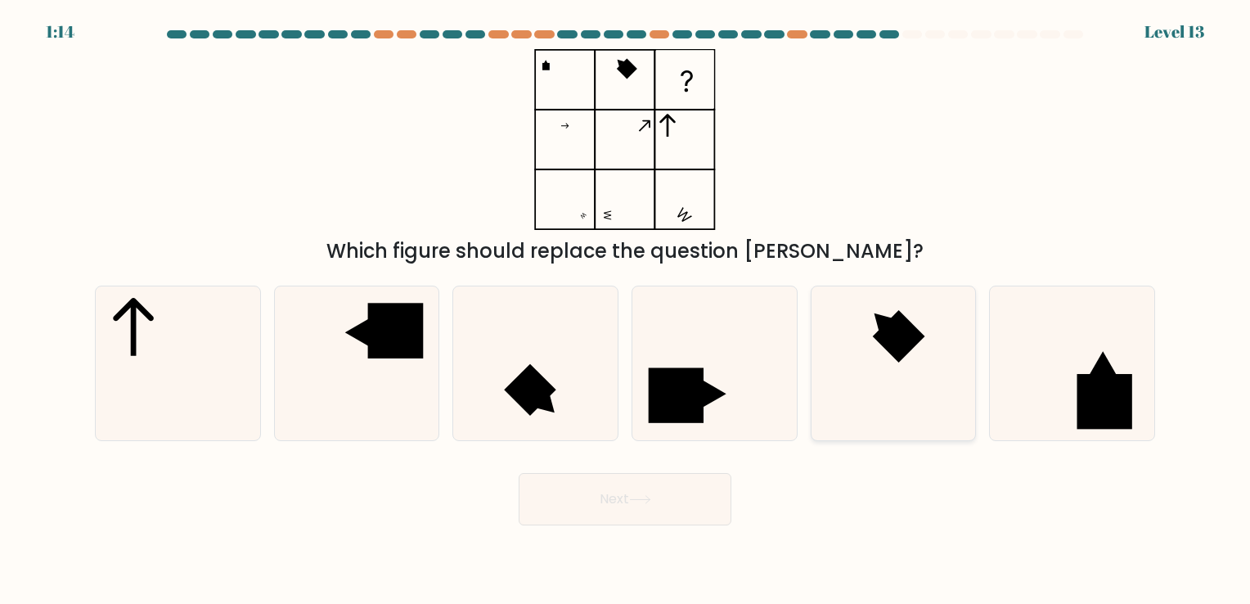
click at [909, 322] on rect at bounding box center [899, 336] width 52 height 52
click at [626, 310] on input "e." at bounding box center [625, 306] width 1 height 8
radio input "true"
click at [1090, 375] on icon at bounding box center [1103, 364] width 28 height 25
click at [626, 310] on input "f." at bounding box center [625, 306] width 1 height 8
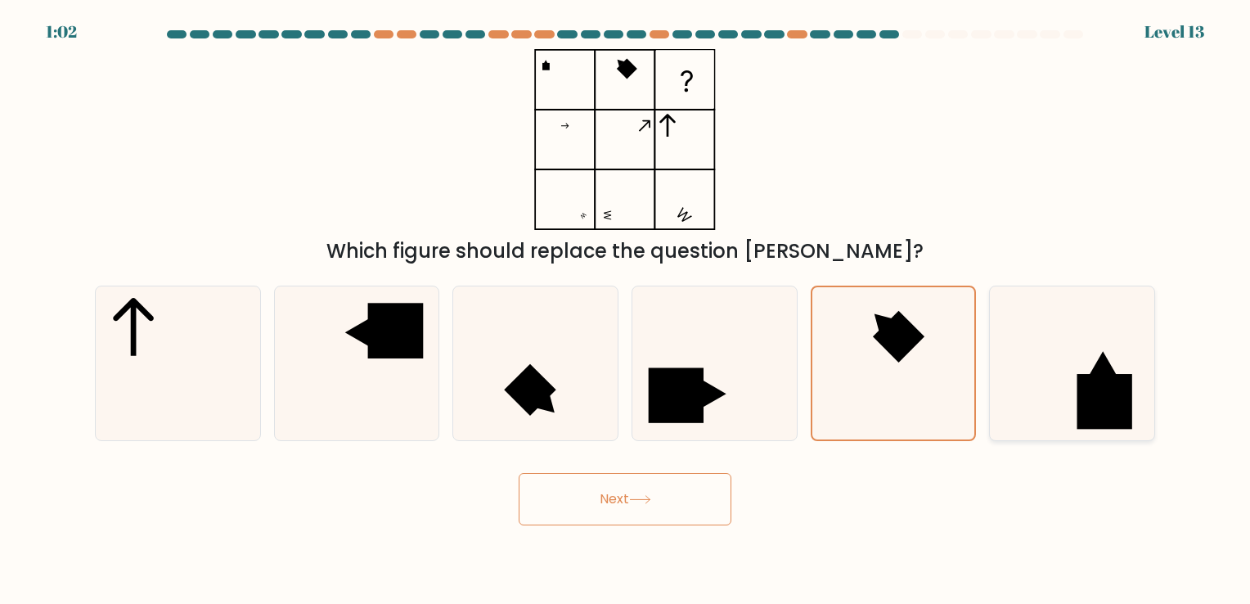
radio input "true"
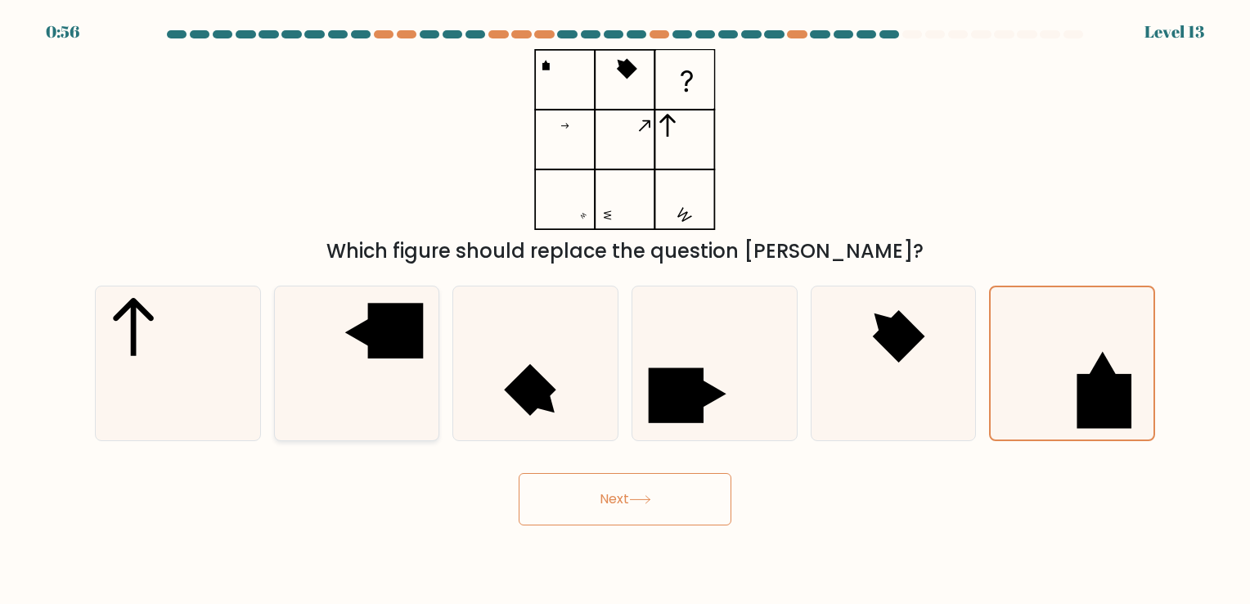
click at [418, 332] on rect at bounding box center [395, 331] width 55 height 55
click at [625, 310] on input "b." at bounding box center [625, 306] width 1 height 8
radio input "true"
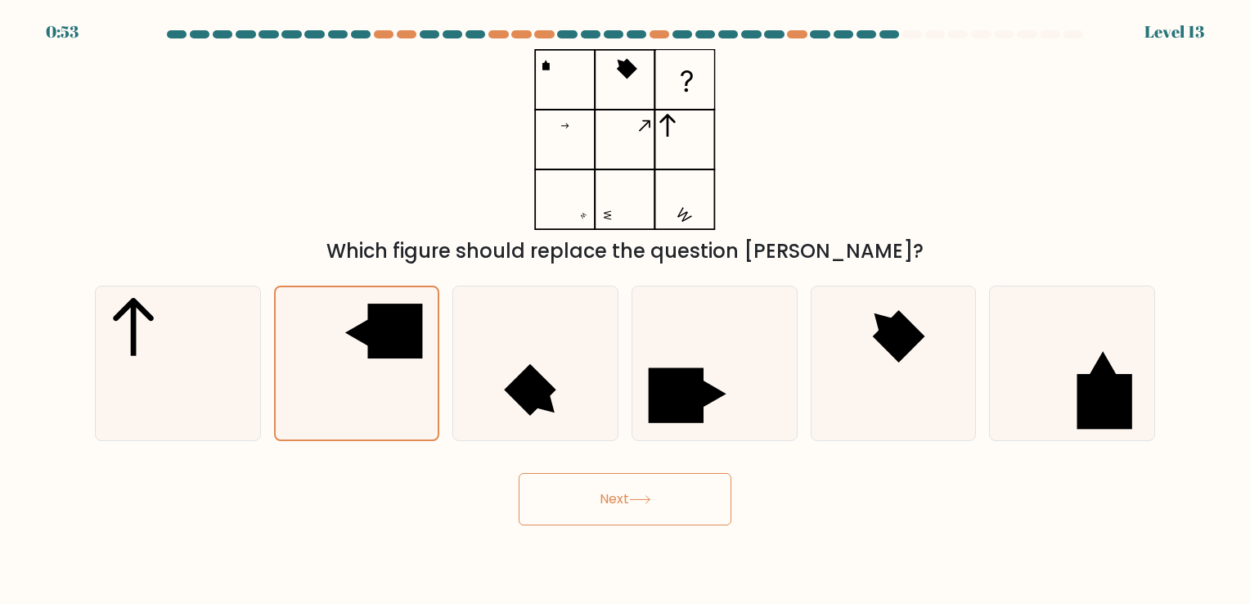
click at [600, 502] on button "Next" at bounding box center [625, 499] width 213 height 52
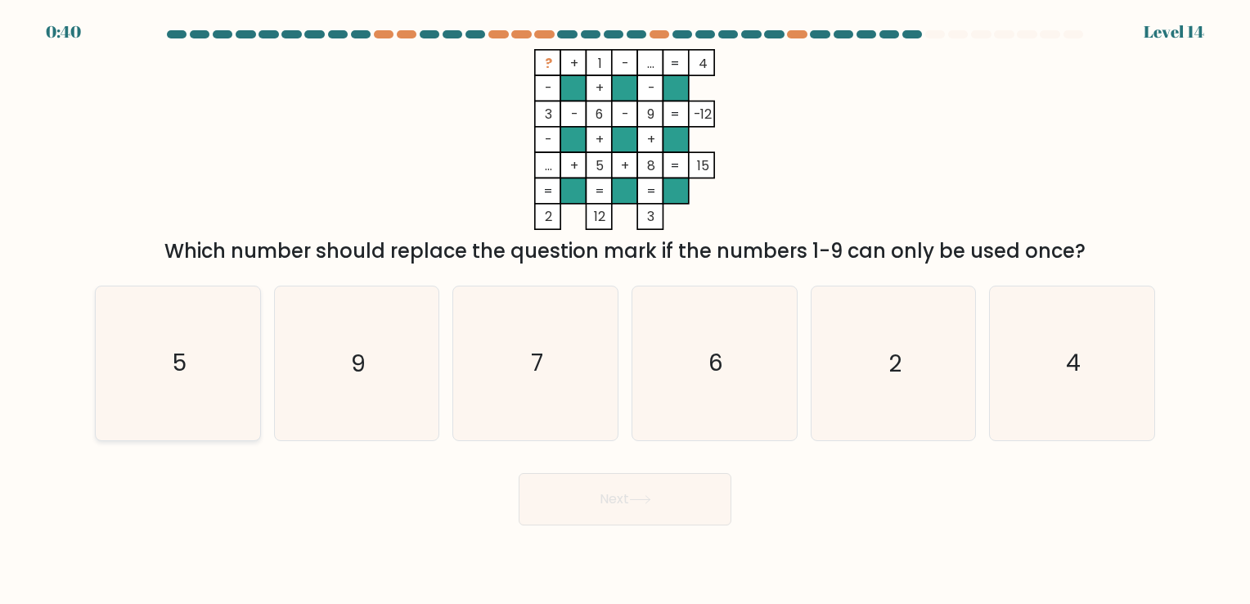
click at [193, 339] on icon "5" at bounding box center [177, 362] width 153 height 153
click at [625, 310] on input "a. 5" at bounding box center [625, 306] width 1 height 8
radio input "true"
click at [560, 479] on button "Next" at bounding box center [625, 499] width 213 height 52
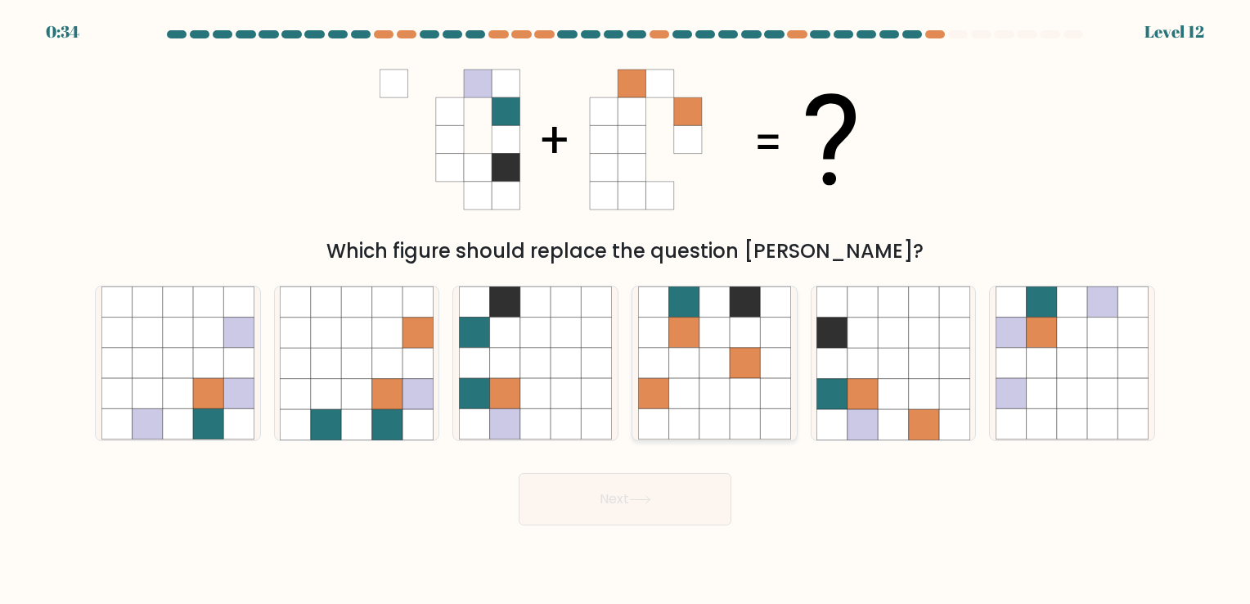
click at [741, 384] on icon at bounding box center [745, 394] width 30 height 30
click at [626, 310] on input "d." at bounding box center [625, 306] width 1 height 8
radio input "true"
click at [528, 370] on icon at bounding box center [535, 363] width 30 height 30
click at [625, 310] on input "c." at bounding box center [625, 306] width 1 height 8
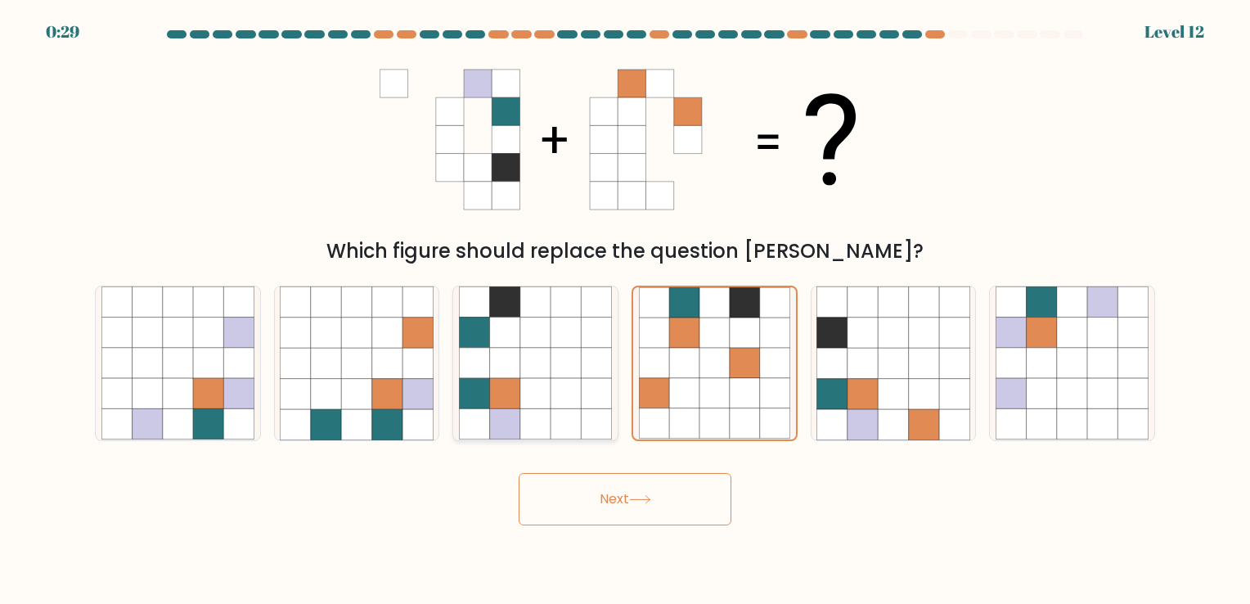
radio input "true"
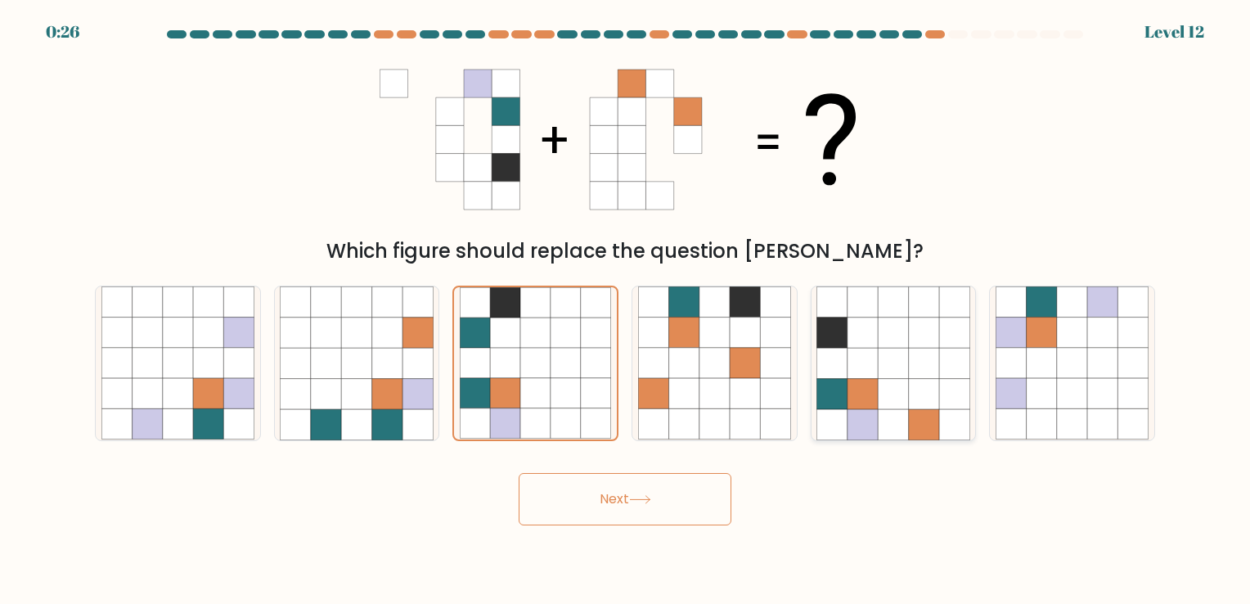
click at [870, 416] on icon at bounding box center [863, 424] width 30 height 30
click at [626, 310] on input "e." at bounding box center [625, 306] width 1 height 8
radio input "true"
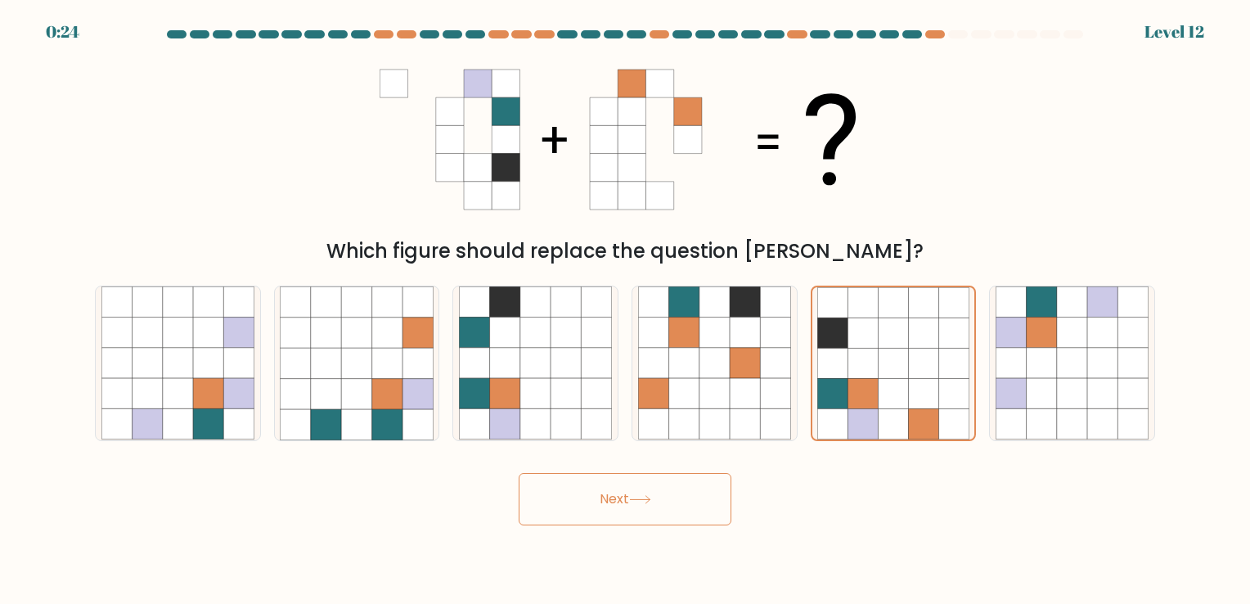
click at [645, 488] on button "Next" at bounding box center [625, 499] width 213 height 52
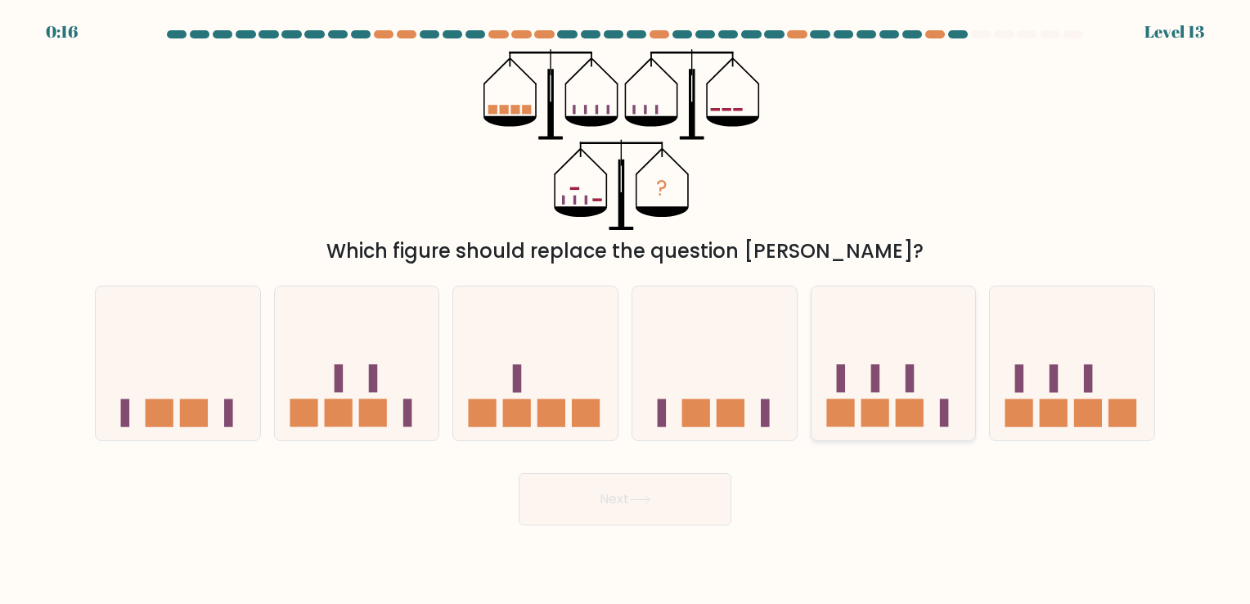
click at [900, 398] on icon at bounding box center [894, 363] width 164 height 136
click at [626, 310] on input "e." at bounding box center [625, 306] width 1 height 8
radio input "true"
click at [645, 500] on icon at bounding box center [640, 499] width 22 height 9
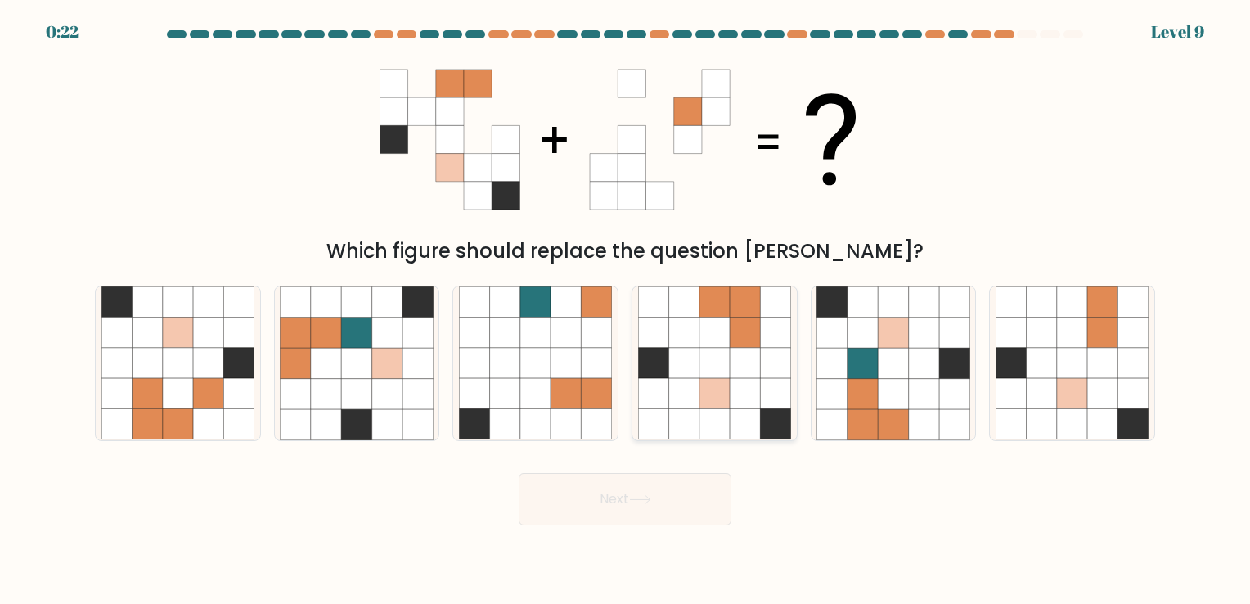
click at [720, 354] on icon at bounding box center [715, 363] width 30 height 30
click at [626, 310] on input "d." at bounding box center [625, 306] width 1 height 8
radio input "true"
click at [658, 490] on button "Next" at bounding box center [625, 499] width 213 height 52
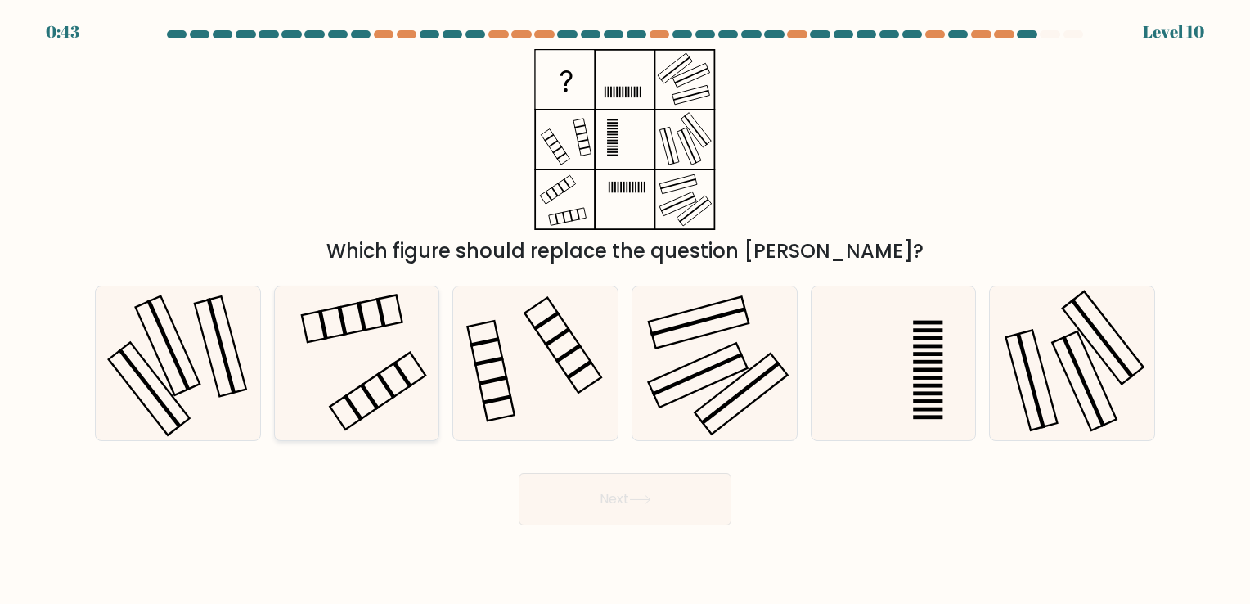
click at [380, 367] on icon at bounding box center [356, 362] width 153 height 153
click at [625, 310] on input "b." at bounding box center [625, 306] width 1 height 8
radio input "true"
click at [589, 507] on button "Next" at bounding box center [625, 499] width 213 height 52
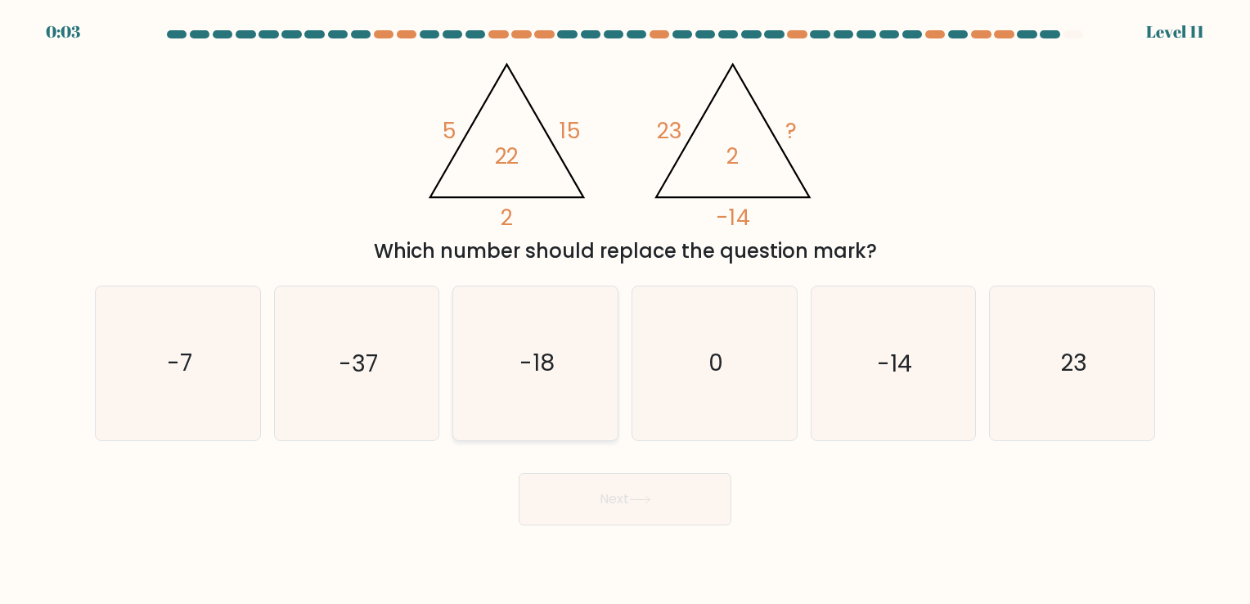
click at [586, 398] on icon "-18" at bounding box center [535, 362] width 153 height 153
click at [625, 310] on input "c. -18" at bounding box center [625, 306] width 1 height 8
radio input "true"
click at [593, 474] on button "Next" at bounding box center [625, 499] width 213 height 52
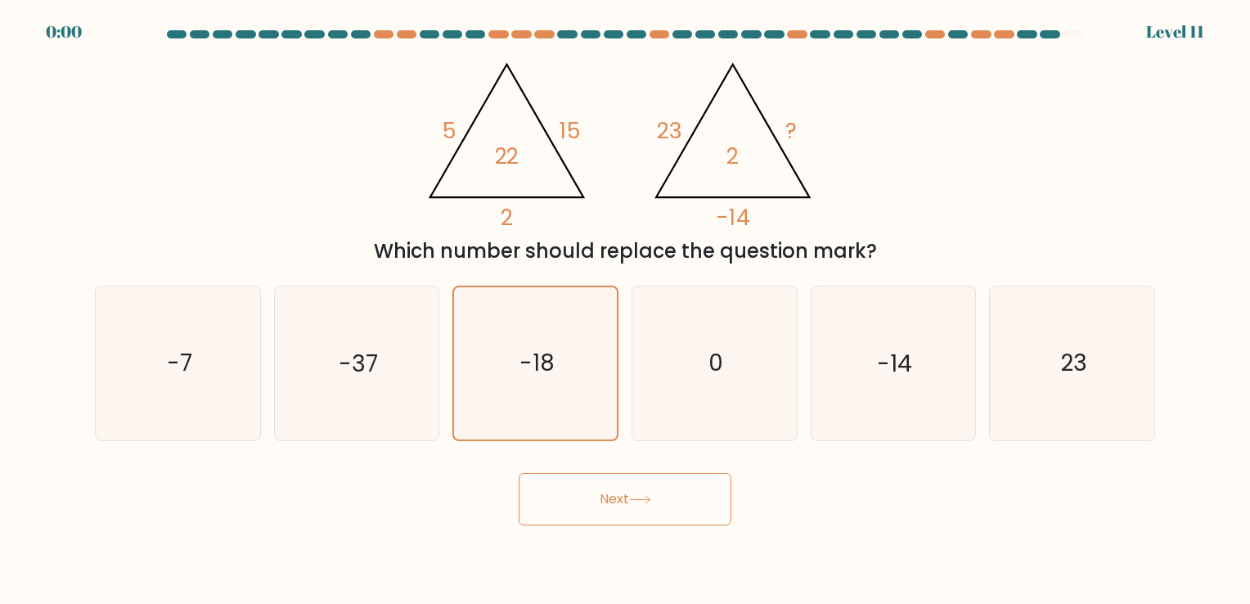
click at [601, 500] on button "Next" at bounding box center [625, 499] width 213 height 52
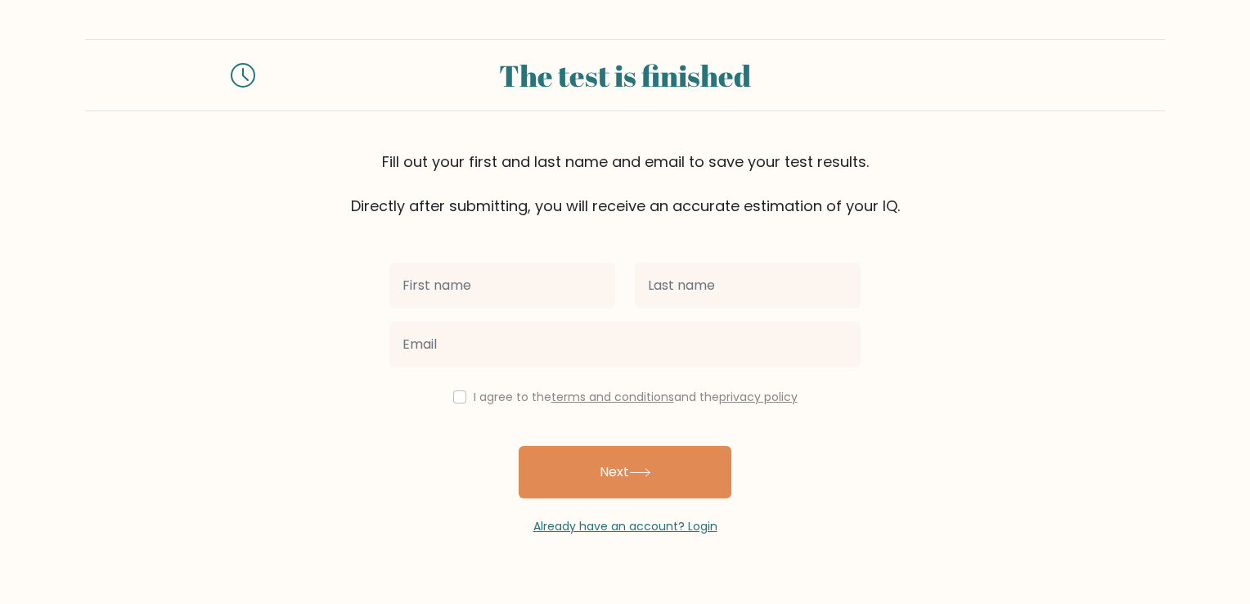
click at [505, 263] on input "text" at bounding box center [502, 286] width 226 height 46
type input "[PERSON_NAME]"
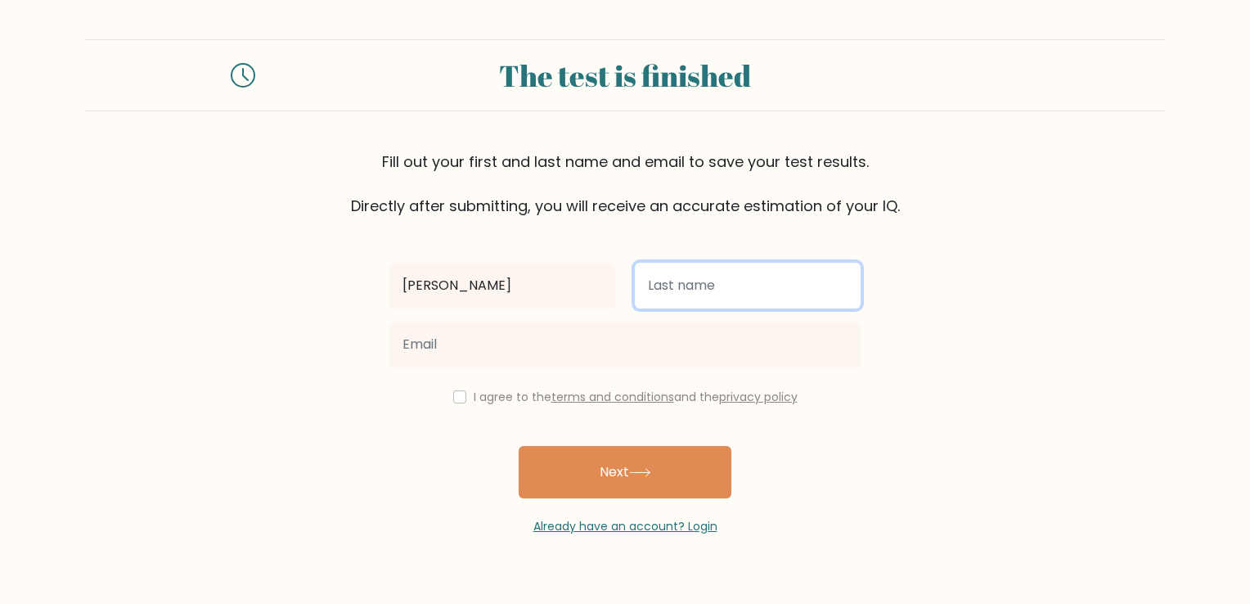
click at [740, 304] on input "text" at bounding box center [748, 286] width 226 height 46
type input "lalican"
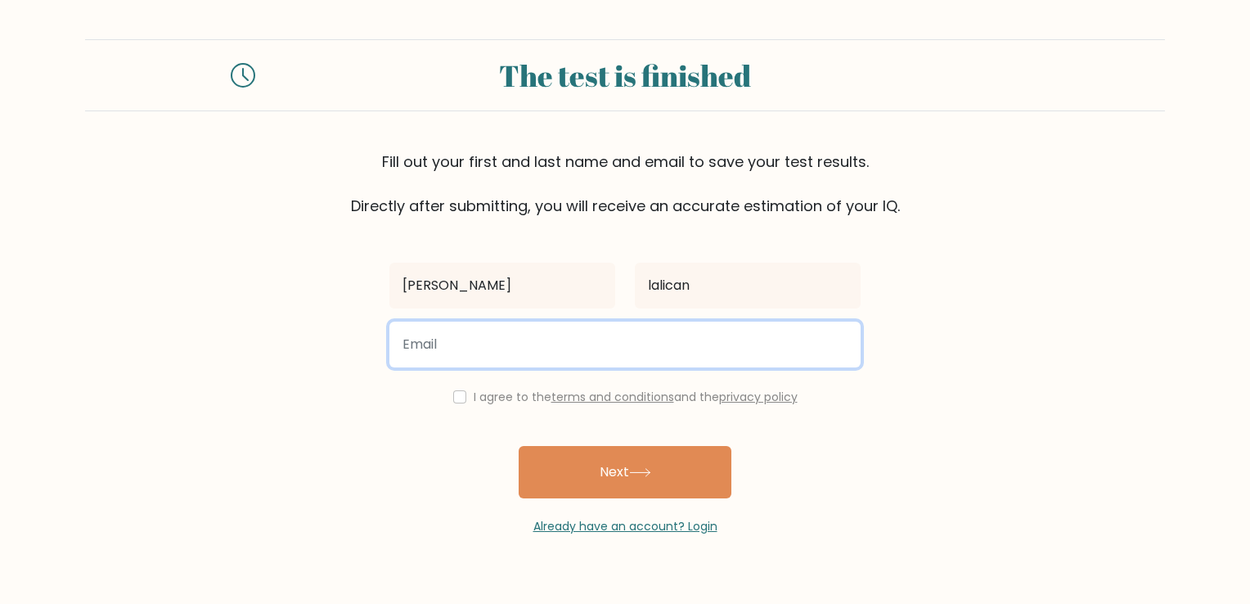
click at [567, 347] on input "email" at bounding box center [624, 345] width 471 height 46
type input "[EMAIL_ADDRESS][DOMAIN_NAME]"
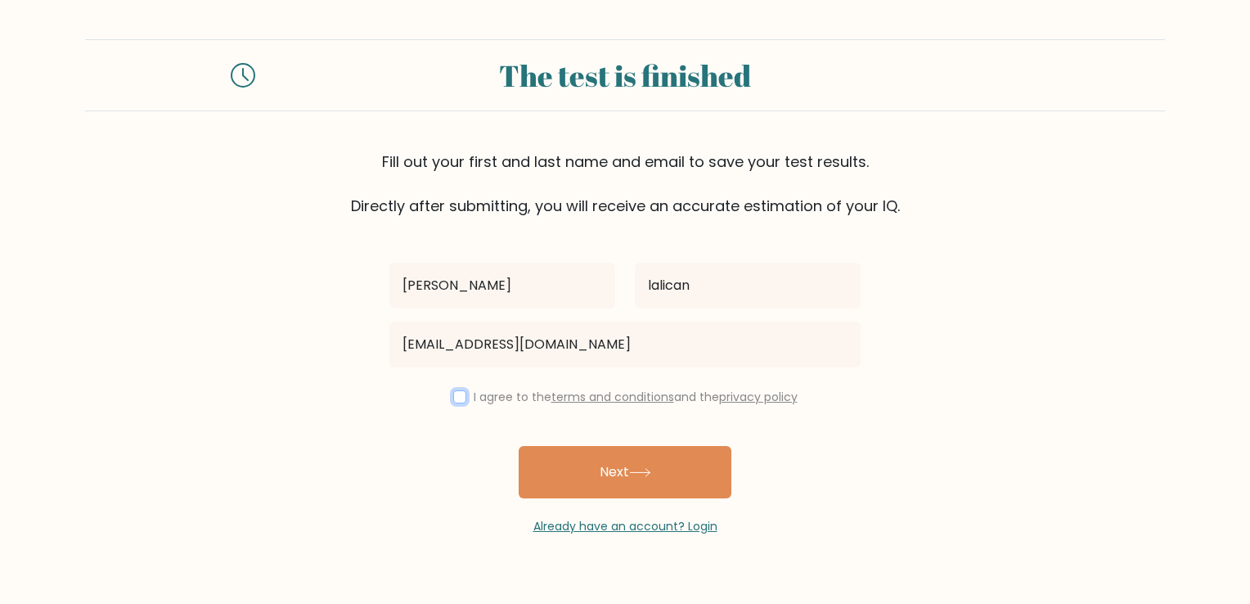
click at [454, 394] on input "checkbox" at bounding box center [459, 396] width 13 height 13
checkbox input "true"
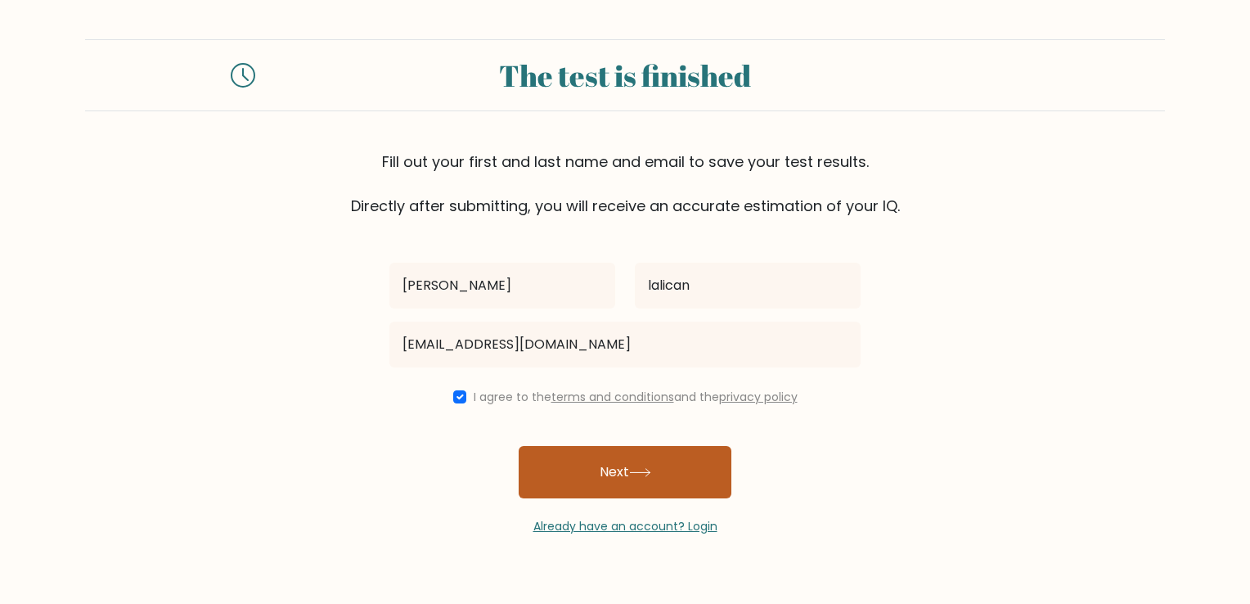
click at [601, 468] on button "Next" at bounding box center [625, 472] width 213 height 52
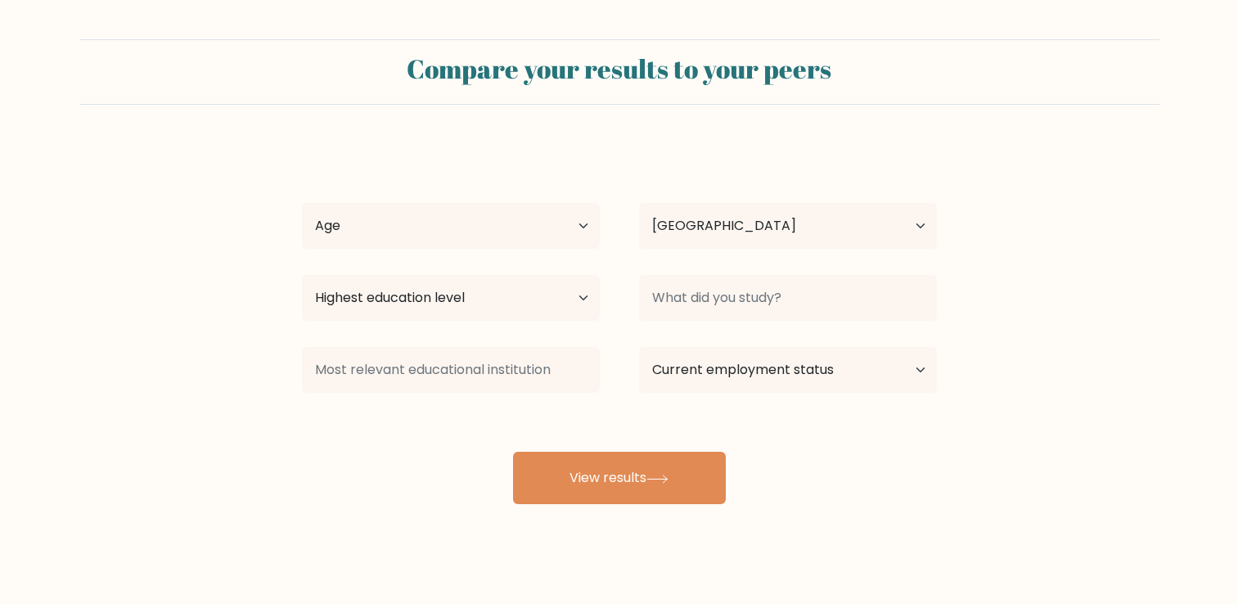
select select "PH"
click at [560, 217] on select "Age Under [DEMOGRAPHIC_DATA] [DEMOGRAPHIC_DATA] [DEMOGRAPHIC_DATA] [DEMOGRAPHIC…" at bounding box center [451, 226] width 298 height 46
select select "25_34"
click at [302, 203] on select "Age Under [DEMOGRAPHIC_DATA] [DEMOGRAPHIC_DATA] [DEMOGRAPHIC_DATA] [DEMOGRAPHIC…" at bounding box center [451, 226] width 298 height 46
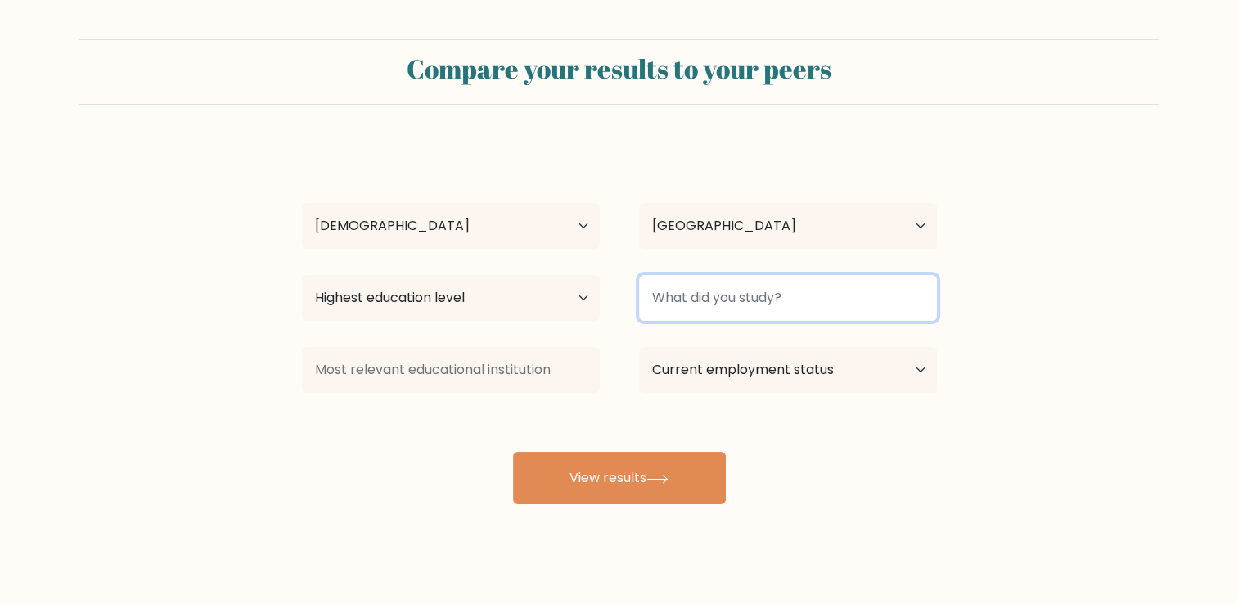
click at [714, 305] on input at bounding box center [788, 298] width 298 height 46
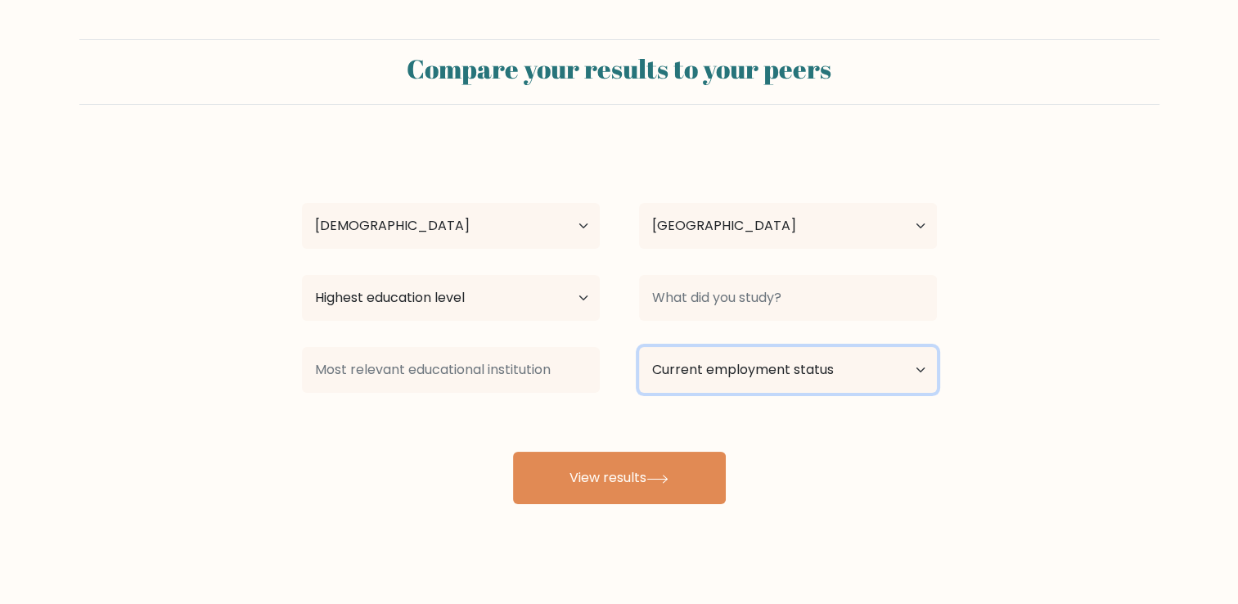
click at [748, 374] on select "Current employment status Employed Student Retired Other / prefer not to answer" at bounding box center [788, 370] width 298 height 46
select select "employed"
click at [639, 347] on select "Current employment status Employed Student Retired Other / prefer not to answer" at bounding box center [788, 370] width 298 height 46
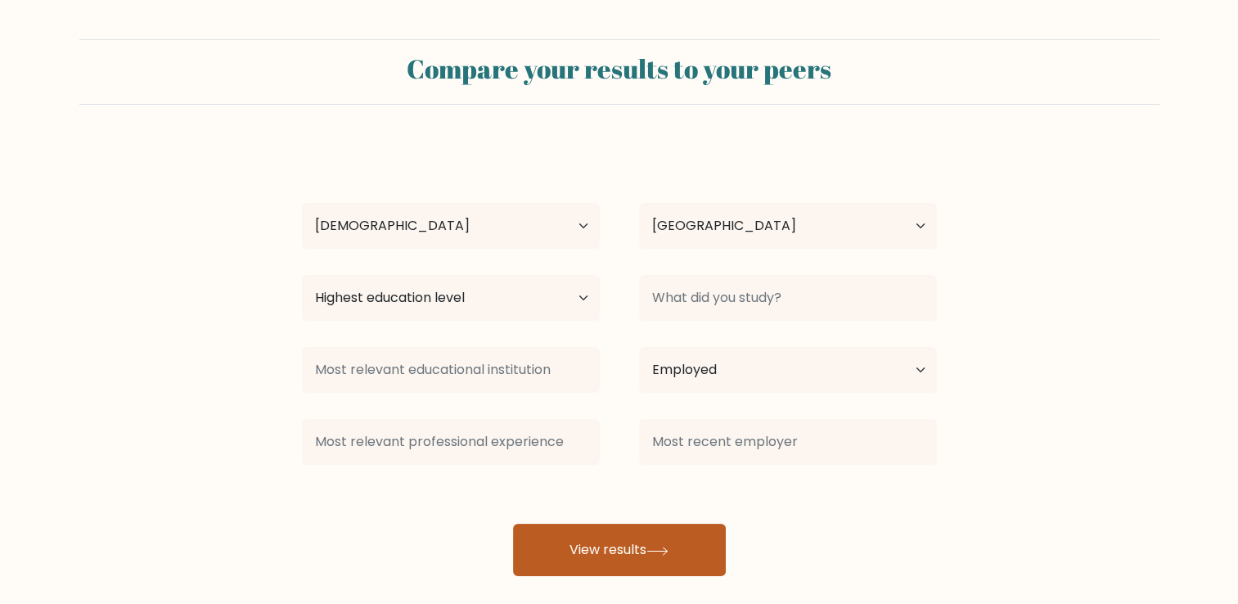
click at [592, 548] on button "View results" at bounding box center [619, 550] width 213 height 52
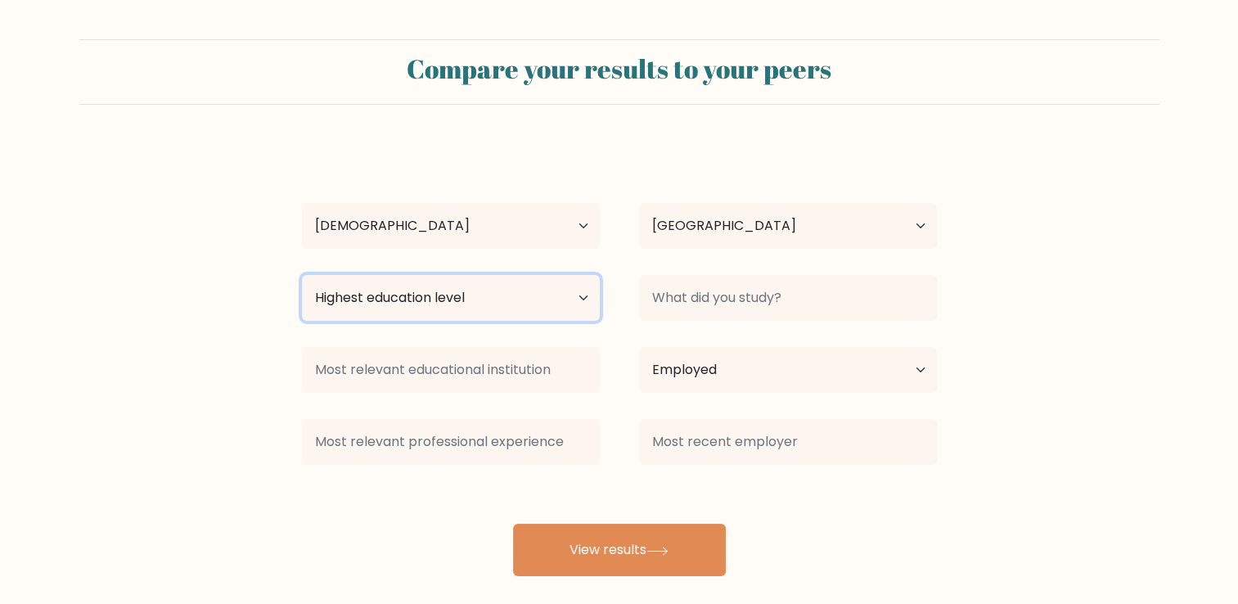
click at [553, 302] on select "Highest education level No schooling Primary Lower Secondary Upper Secondary Oc…" at bounding box center [451, 298] width 298 height 46
select select "bachelors_degree"
click at [302, 275] on select "Highest education level No schooling Primary Lower Secondary Upper Secondary Oc…" at bounding box center [451, 298] width 298 height 46
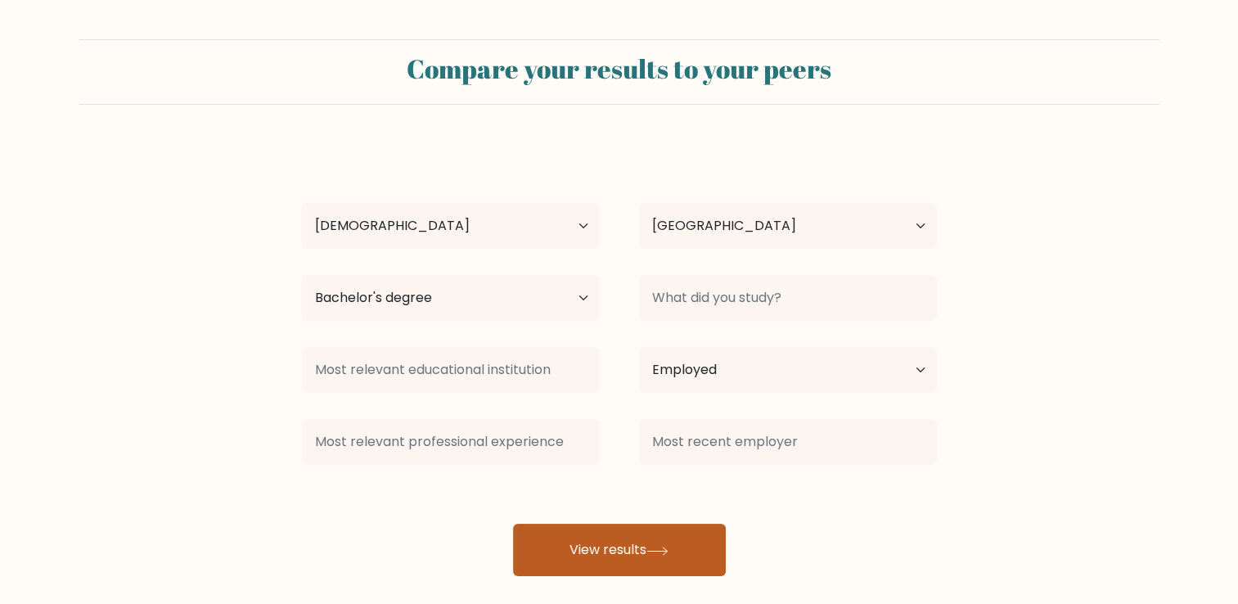
click at [569, 549] on button "View results" at bounding box center [619, 550] width 213 height 52
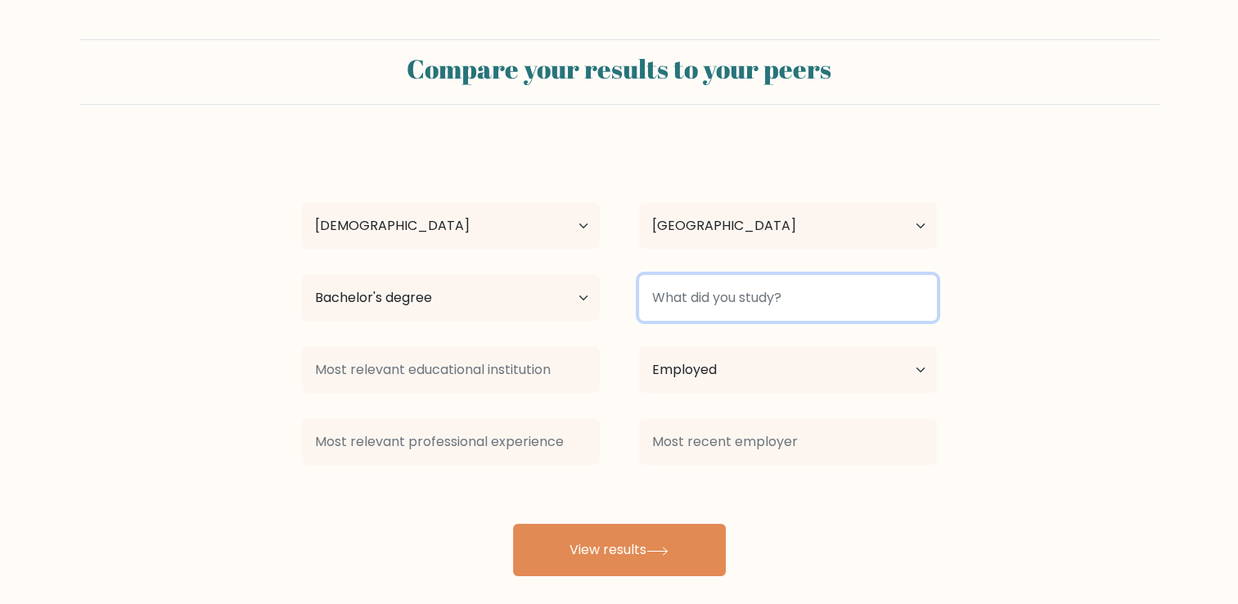
click at [825, 315] on input at bounding box center [788, 298] width 298 height 46
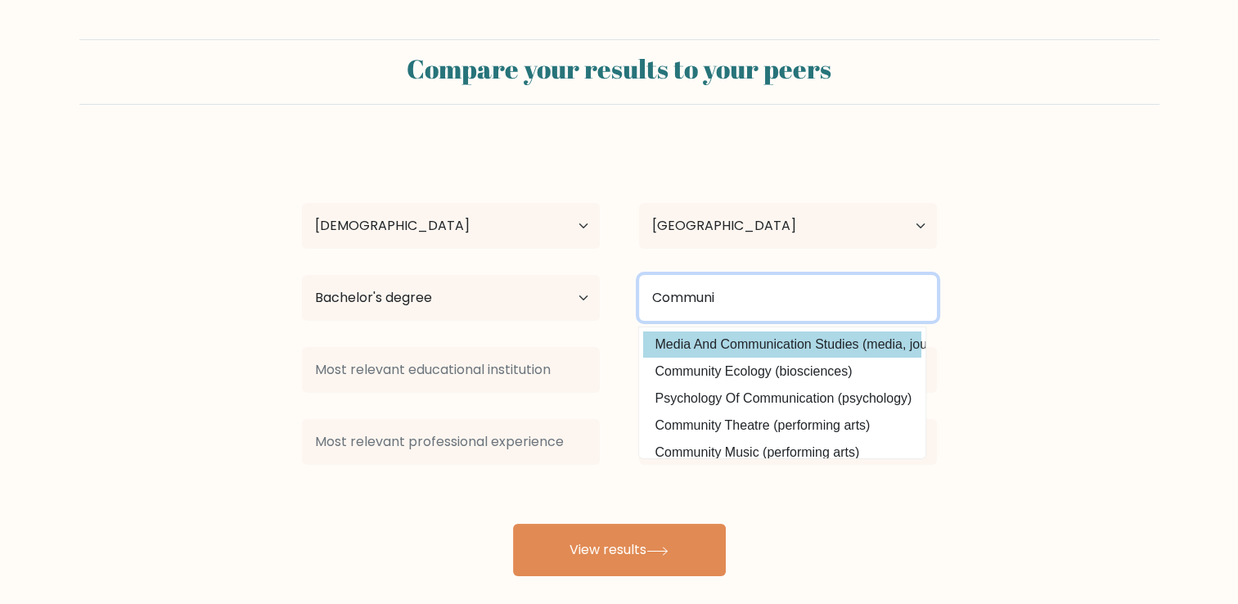
type input "Communi"
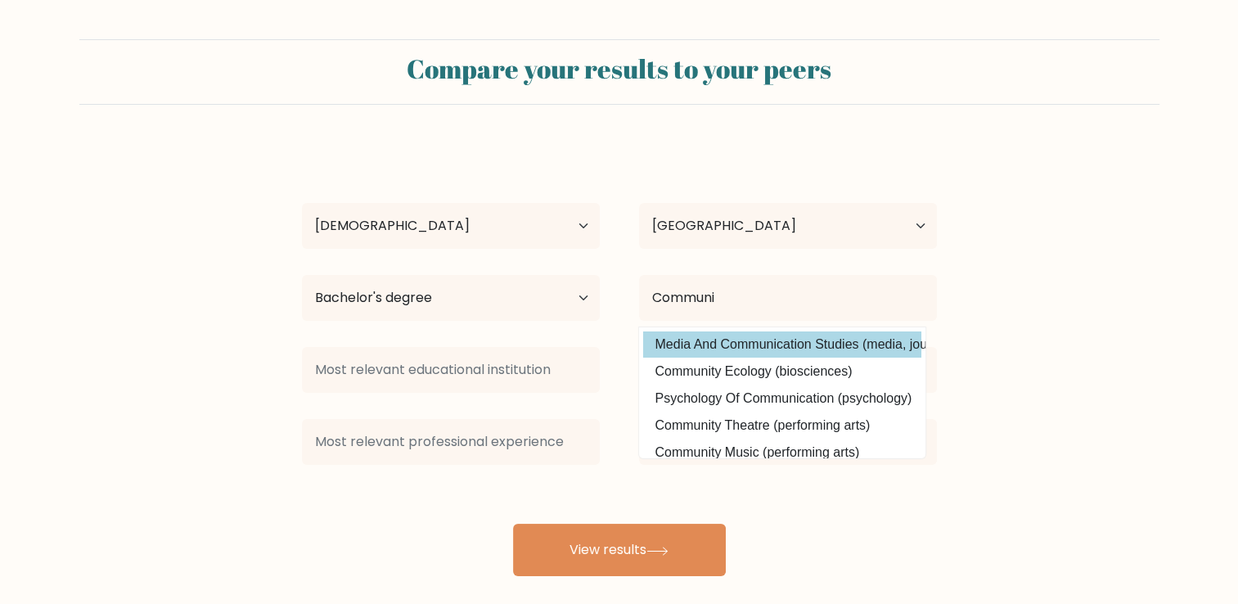
click at [825, 349] on div "[PERSON_NAME] lalican Age Under [DEMOGRAPHIC_DATA] [DEMOGRAPHIC_DATA] [DEMOGRAP…" at bounding box center [619, 360] width 655 height 432
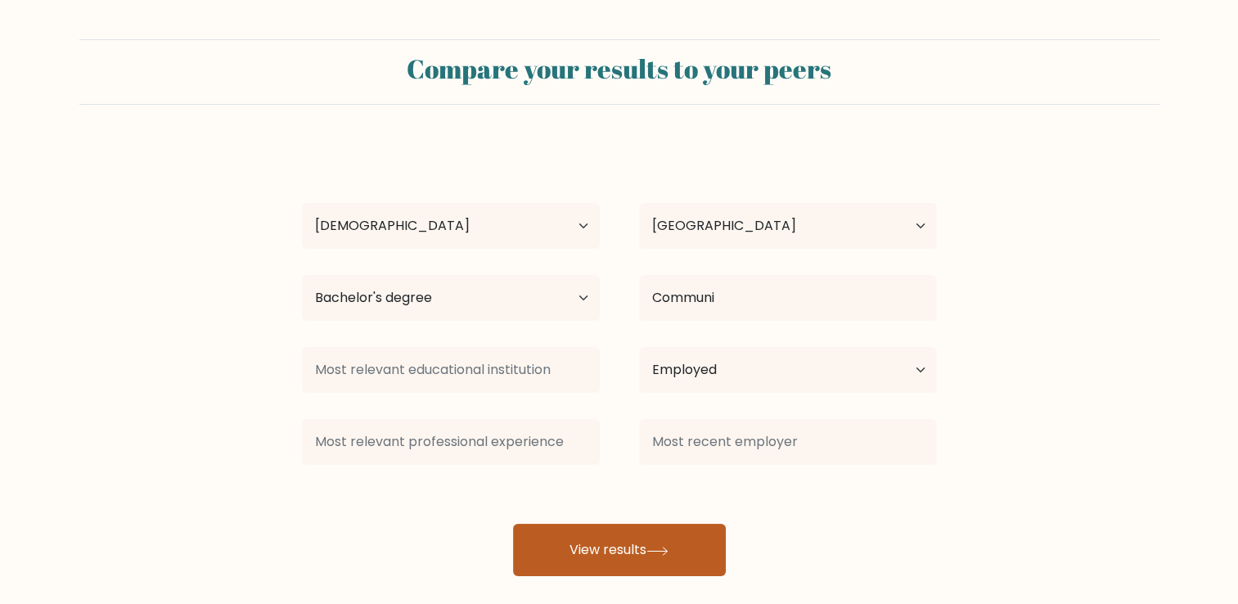
click at [665, 560] on button "View results" at bounding box center [619, 550] width 213 height 52
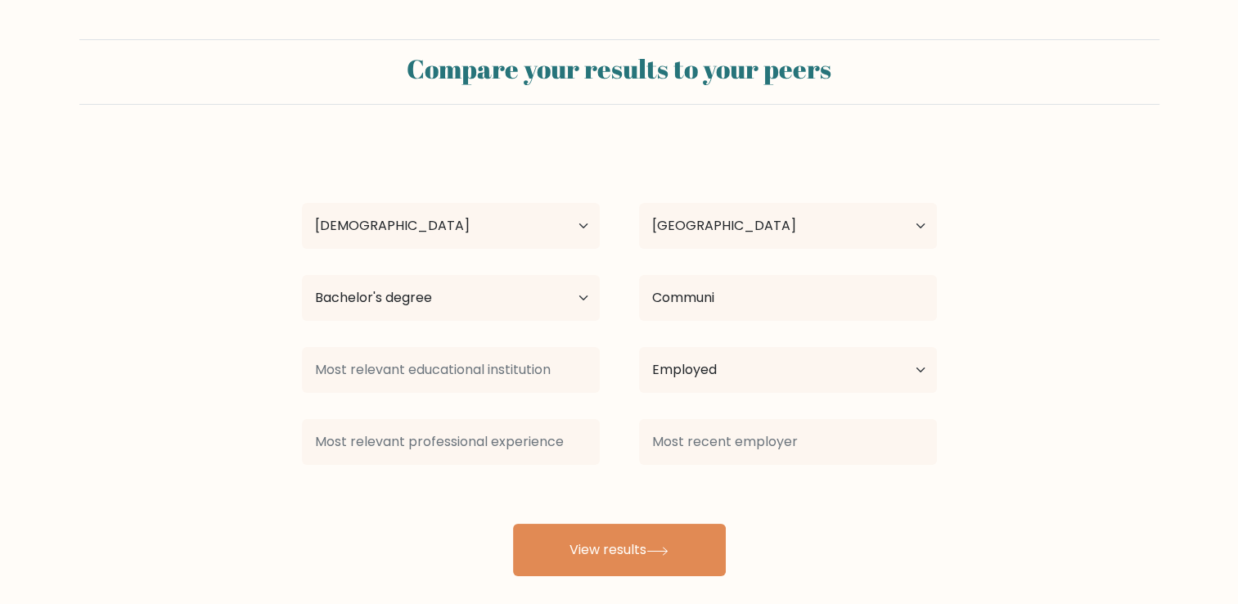
click at [520, 345] on div at bounding box center [450, 369] width 337 height 59
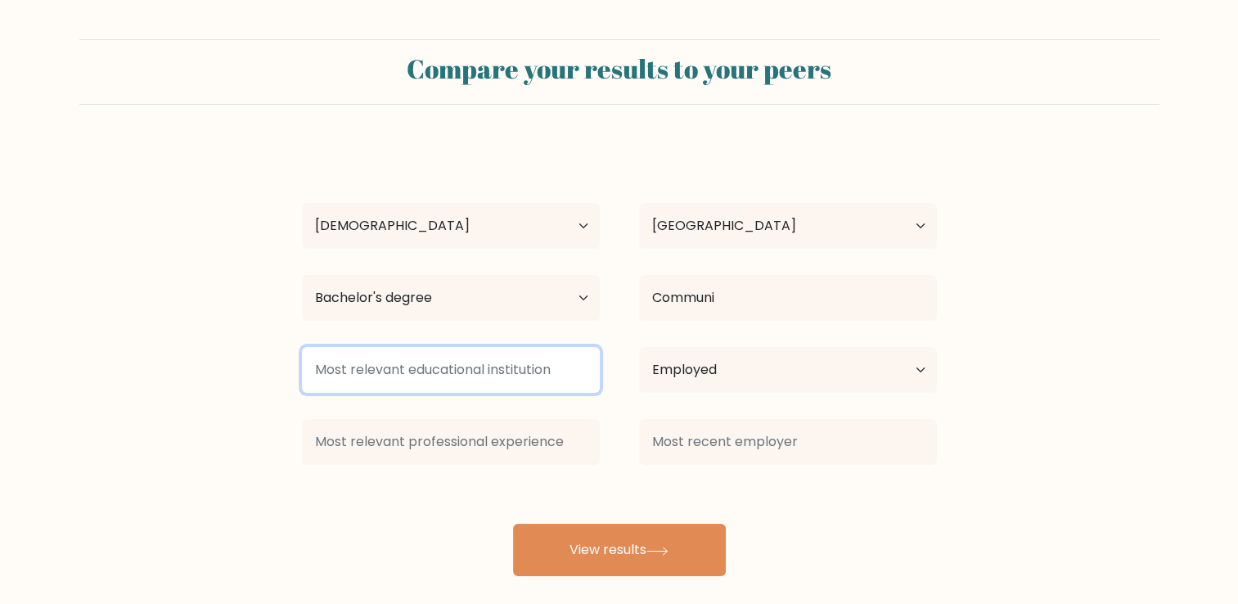
click at [500, 386] on input at bounding box center [451, 370] width 298 height 46
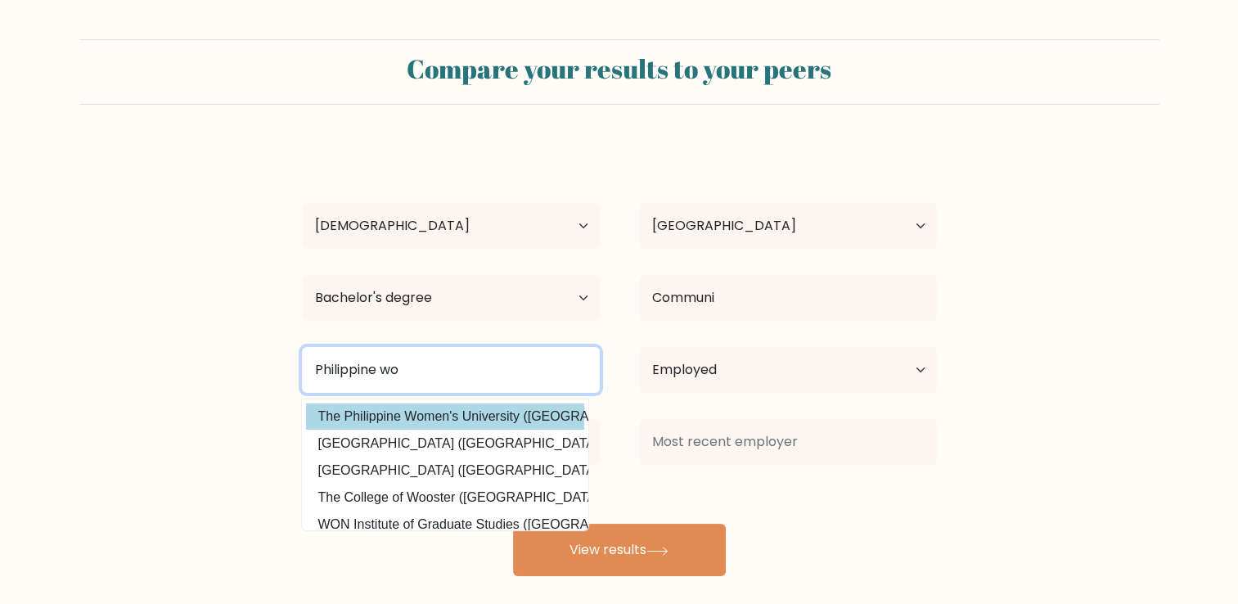
type input "Philippine wo"
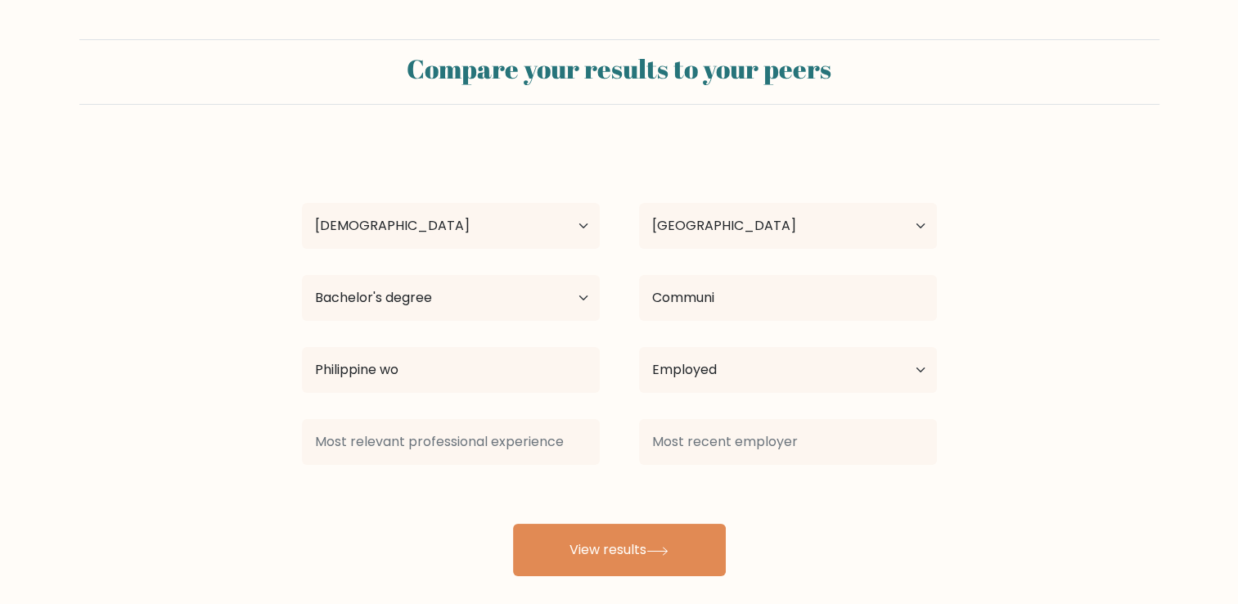
click at [490, 421] on div "[PERSON_NAME] lalican Age Under [DEMOGRAPHIC_DATA] [DEMOGRAPHIC_DATA] [DEMOGRAP…" at bounding box center [619, 360] width 655 height 432
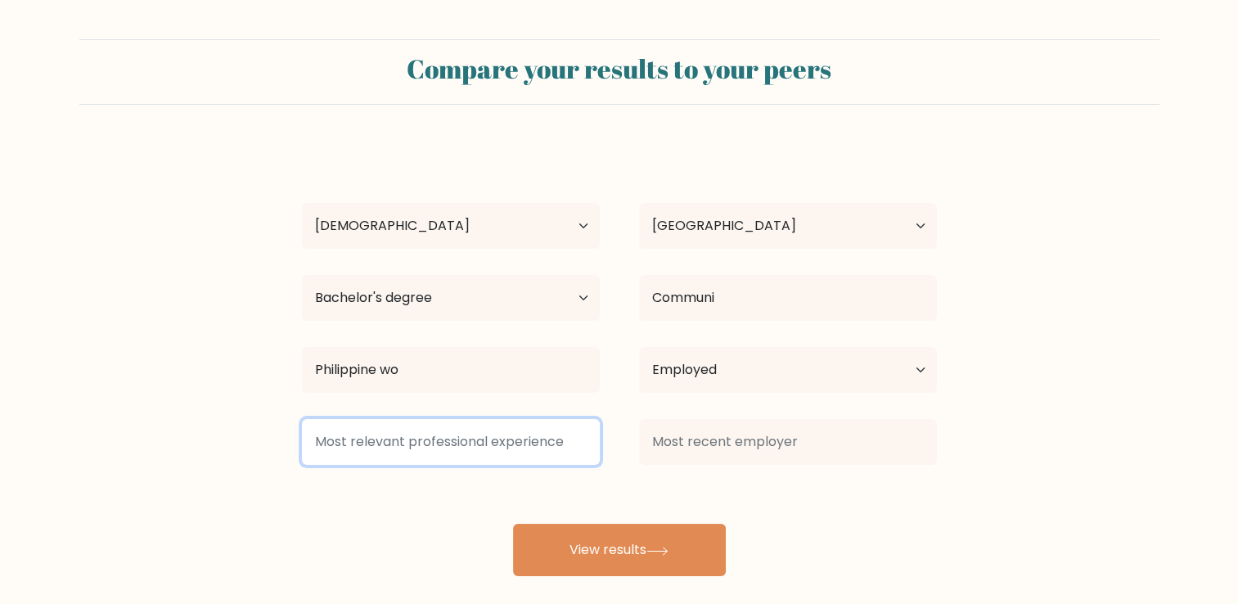
click at [491, 443] on input at bounding box center [451, 442] width 298 height 46
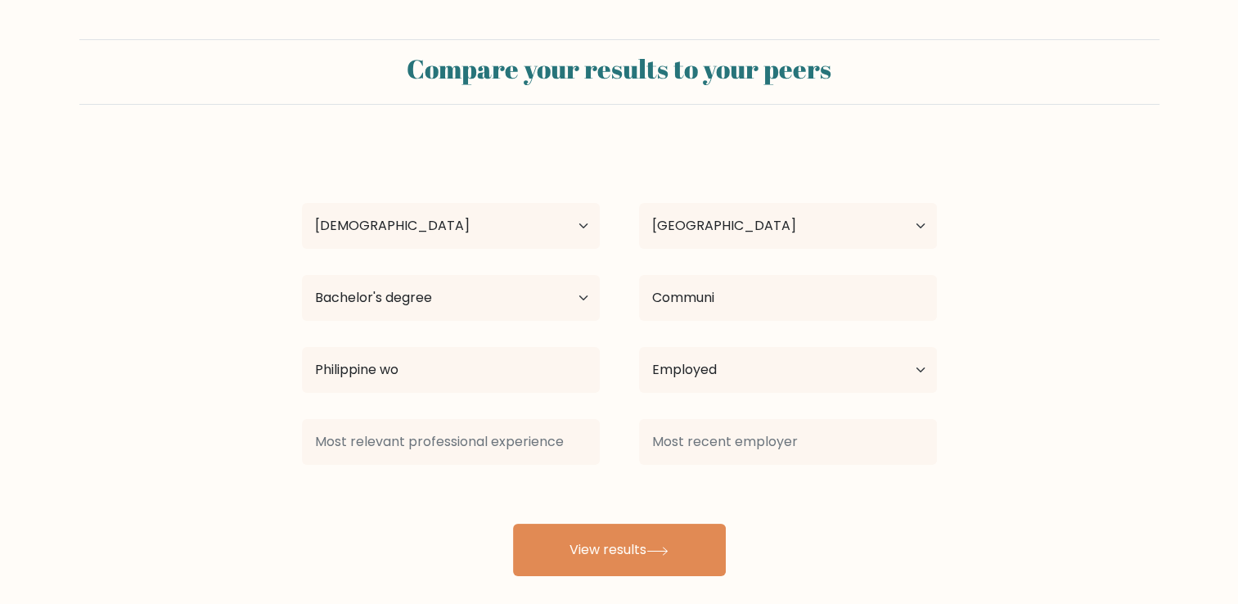
click at [587, 575] on div "Compare your results to your peers [PERSON_NAME] lalican Age Under [DEMOGRAPHIC…" at bounding box center [619, 310] width 1238 height 620
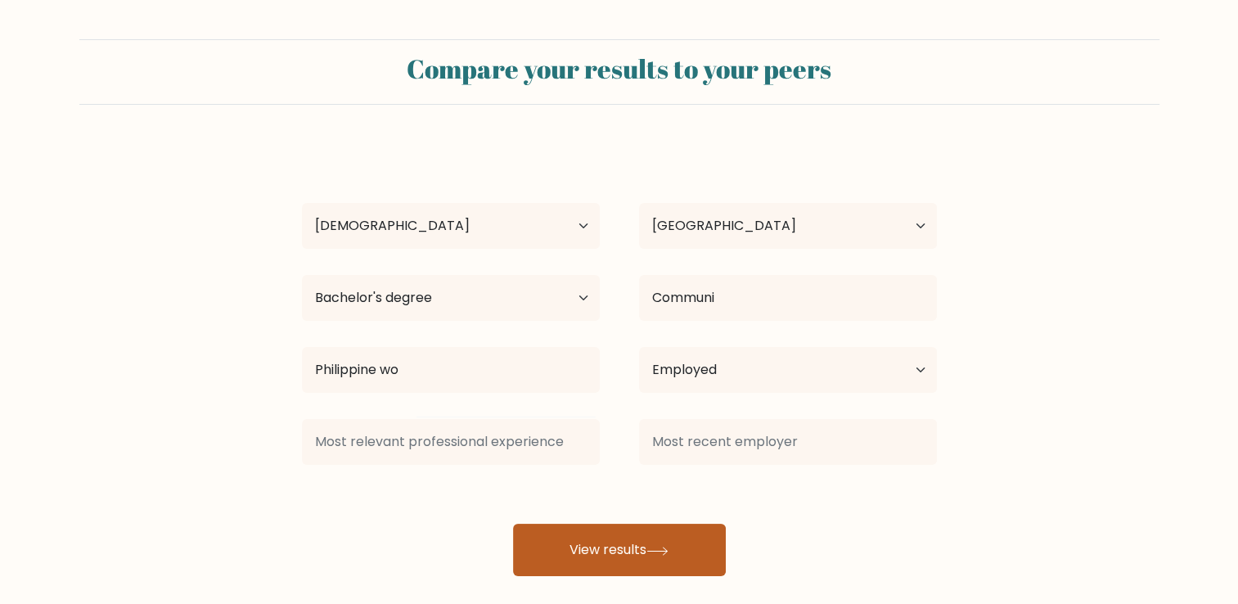
click at [603, 559] on button "View results" at bounding box center [619, 550] width 213 height 52
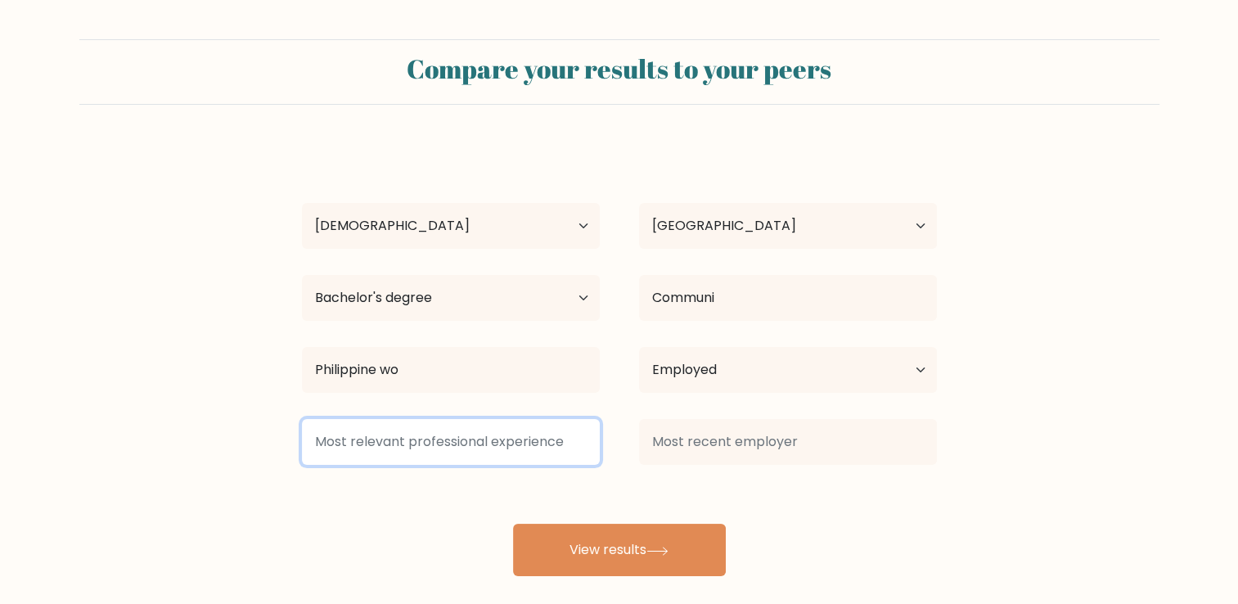
click at [496, 421] on input at bounding box center [451, 442] width 298 height 46
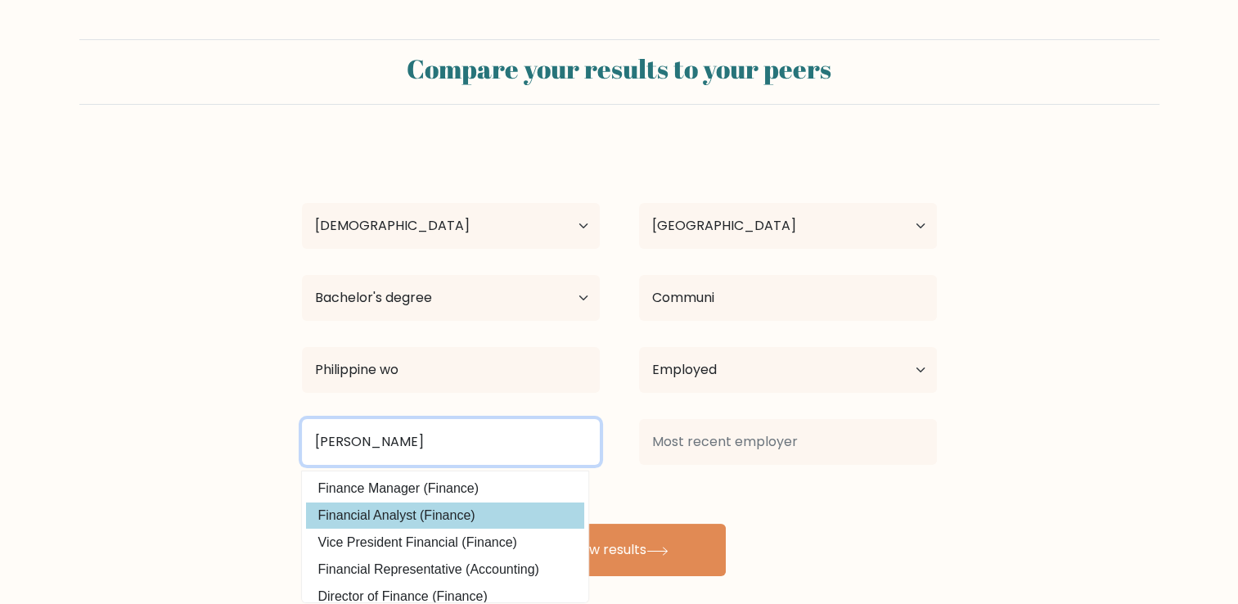
type input "[PERSON_NAME]"
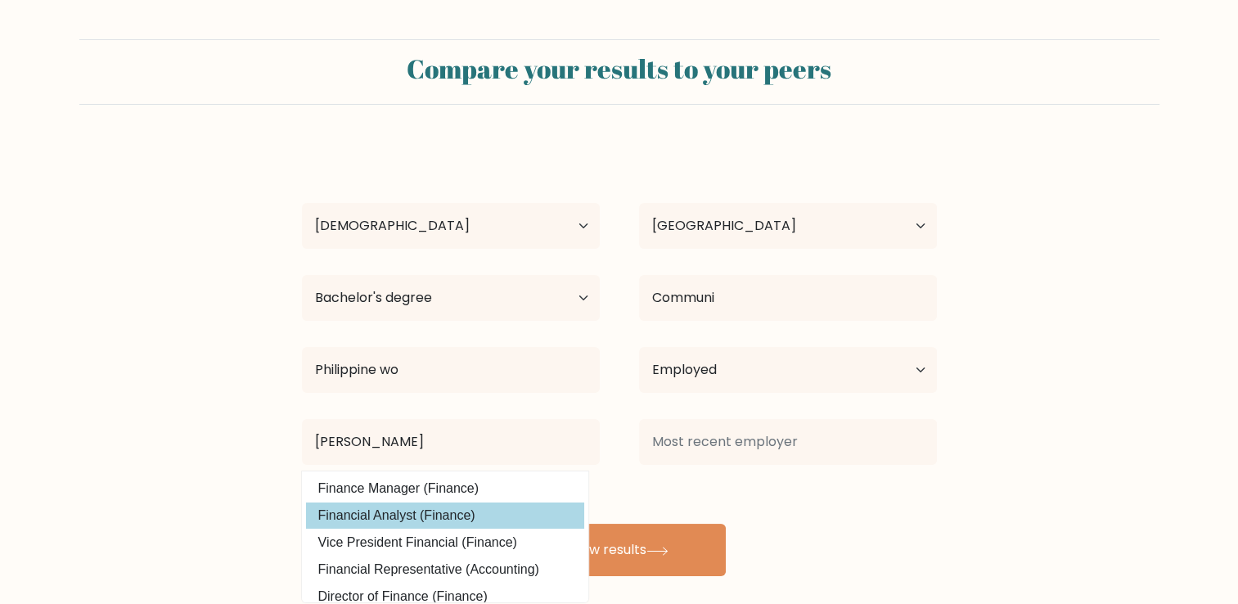
click at [457, 515] on div "[PERSON_NAME] lalican Age Under [DEMOGRAPHIC_DATA] [DEMOGRAPHIC_DATA] [DEMOGRAP…" at bounding box center [619, 360] width 655 height 432
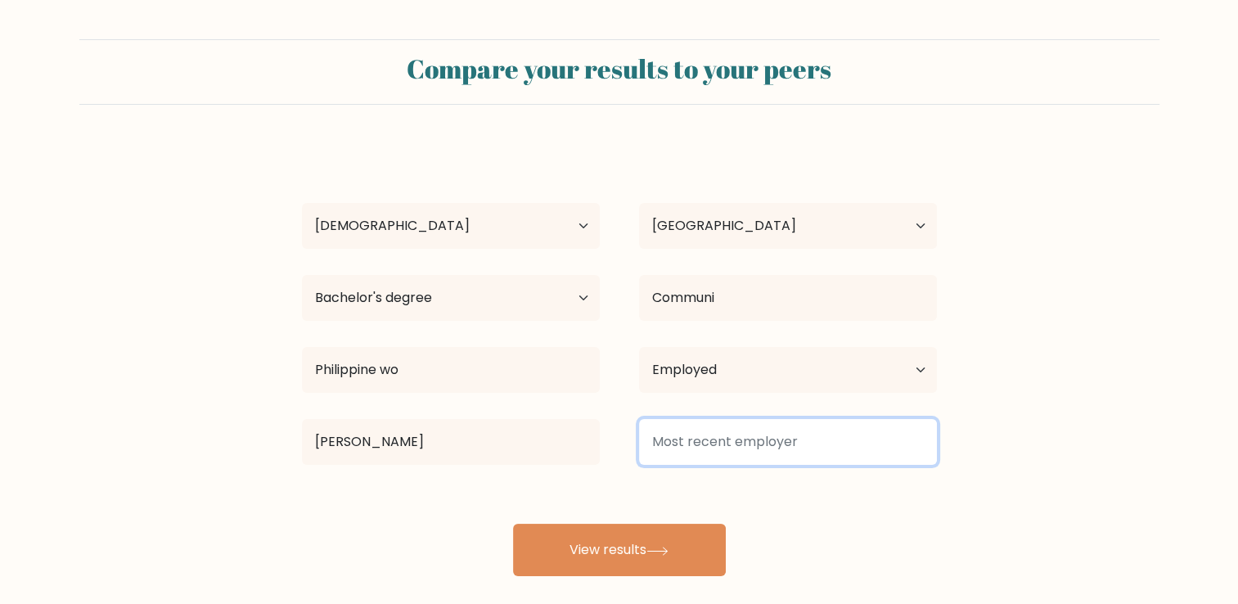
click at [727, 439] on input at bounding box center [788, 442] width 298 height 46
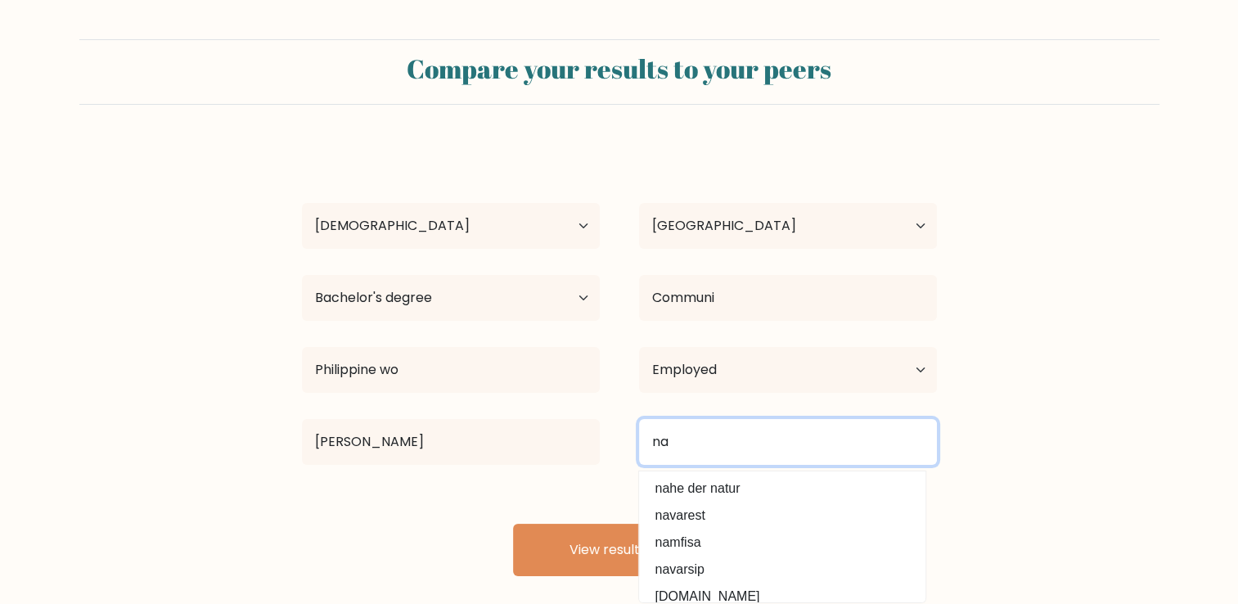
type input "n"
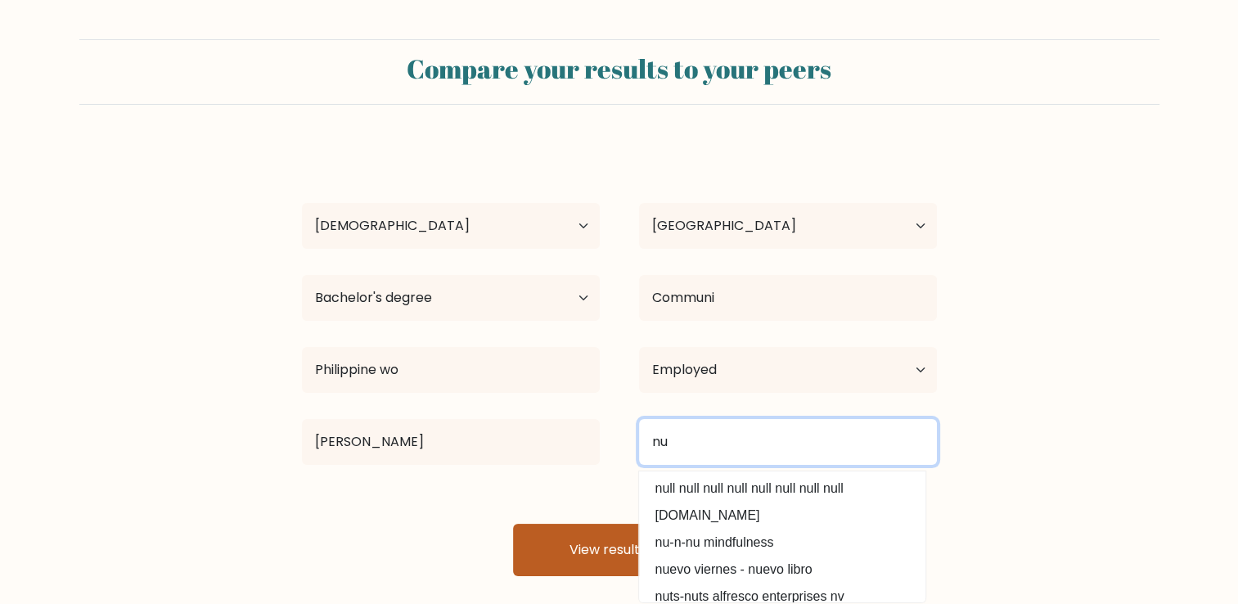
type input "nu"
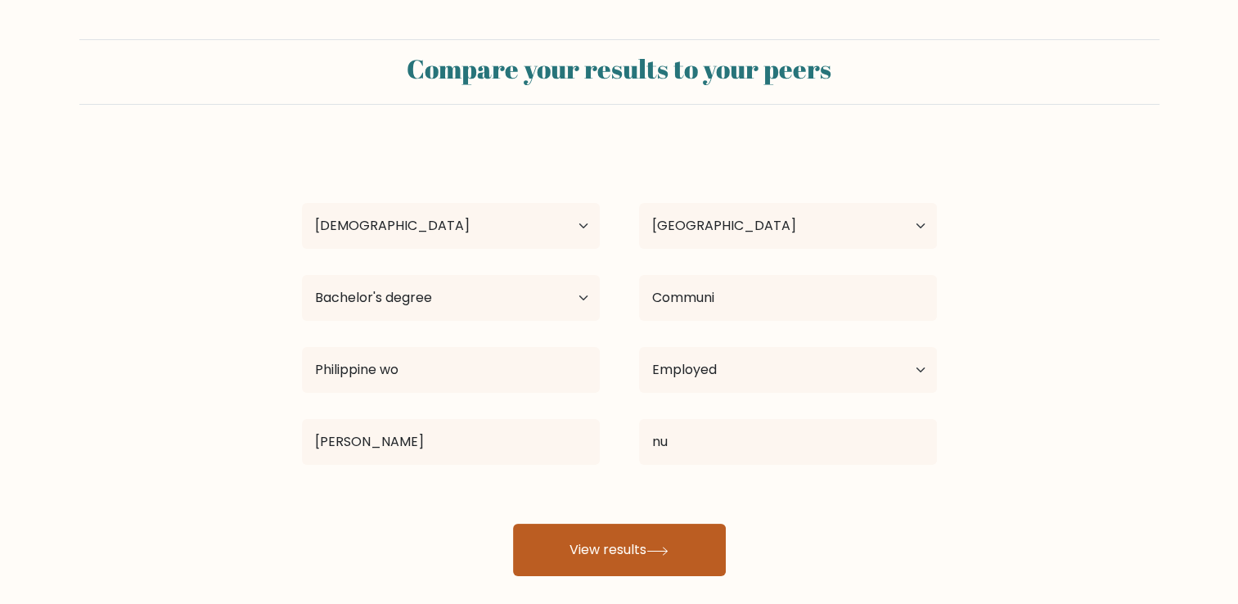
click at [563, 549] on button "View results" at bounding box center [619, 550] width 213 height 52
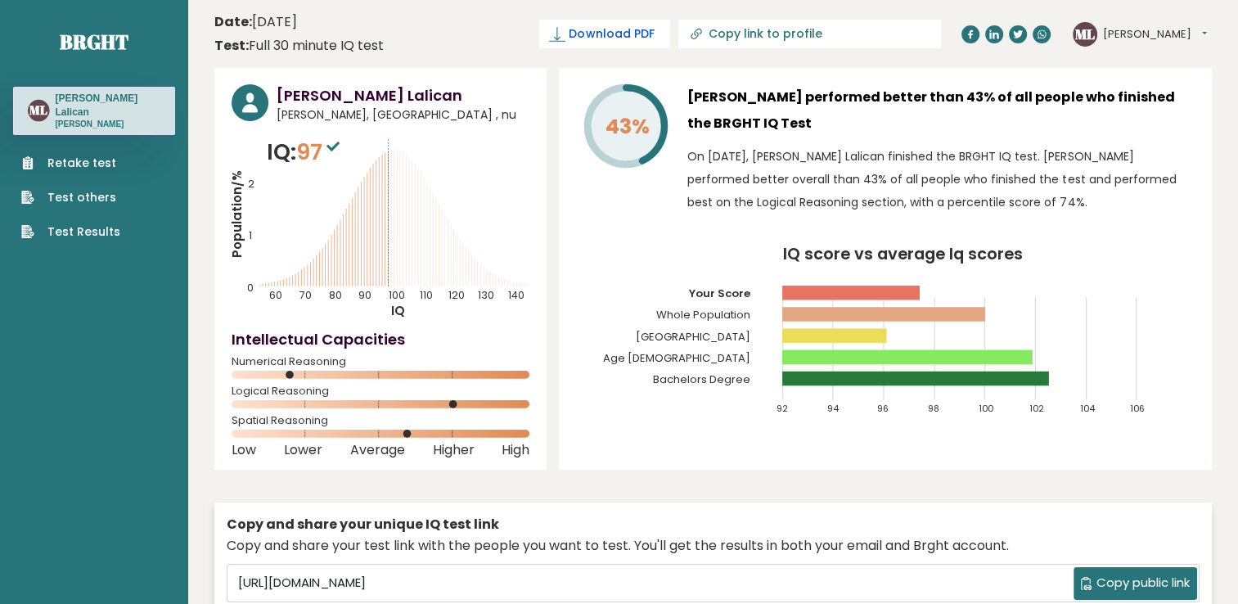
click at [654, 41] on span "Download PDF" at bounding box center [611, 33] width 85 height 17
click at [1139, 25] on div "ML Monette Dashboard Profile Settings Logout" at bounding box center [1140, 34] width 134 height 25
click at [1145, 41] on button "Monette" at bounding box center [1155, 34] width 104 height 16
click at [1135, 129] on link "Logout" at bounding box center [1145, 127] width 83 height 23
